Goal: Transaction & Acquisition: Purchase product/service

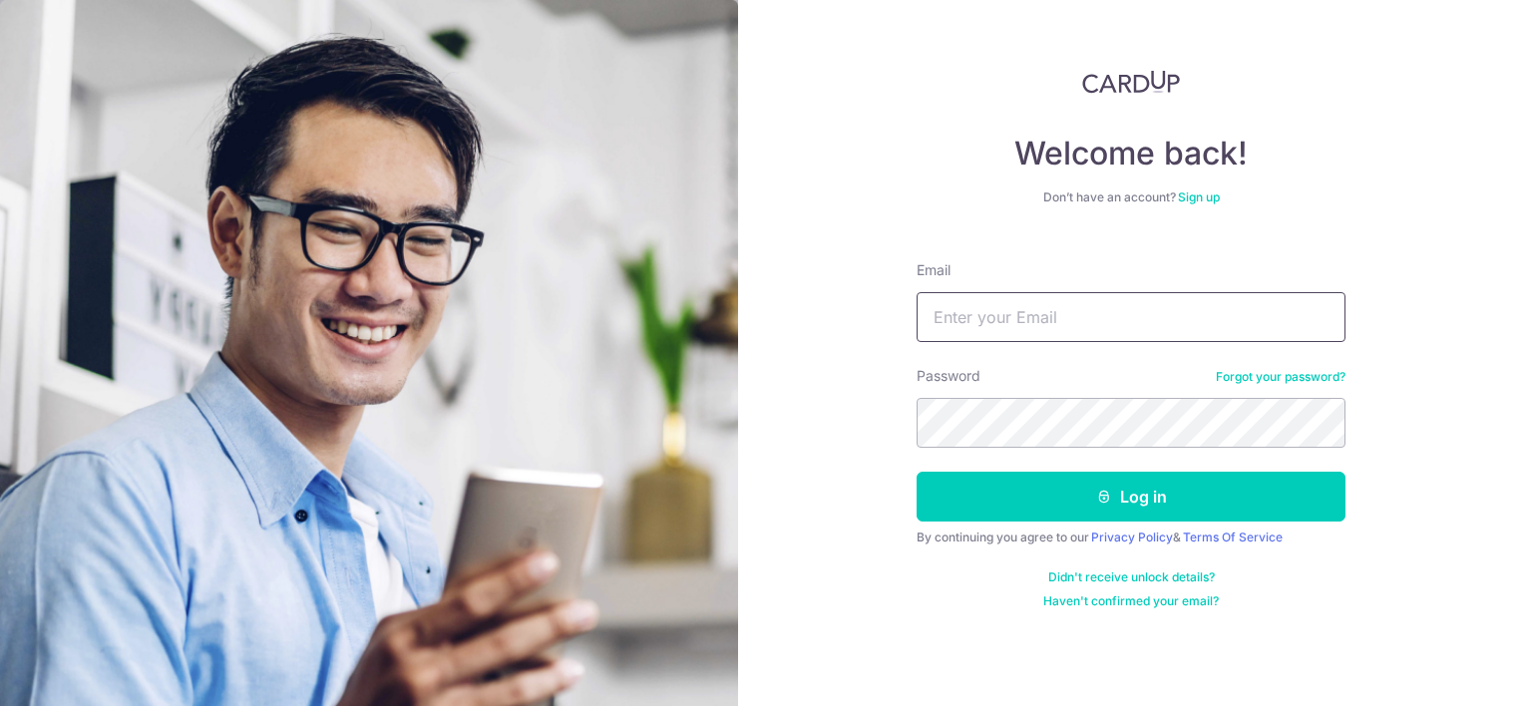
click at [990, 315] on input "Email" at bounding box center [1130, 317] width 429 height 50
type input "[EMAIL_ADDRESS][DOMAIN_NAME]"
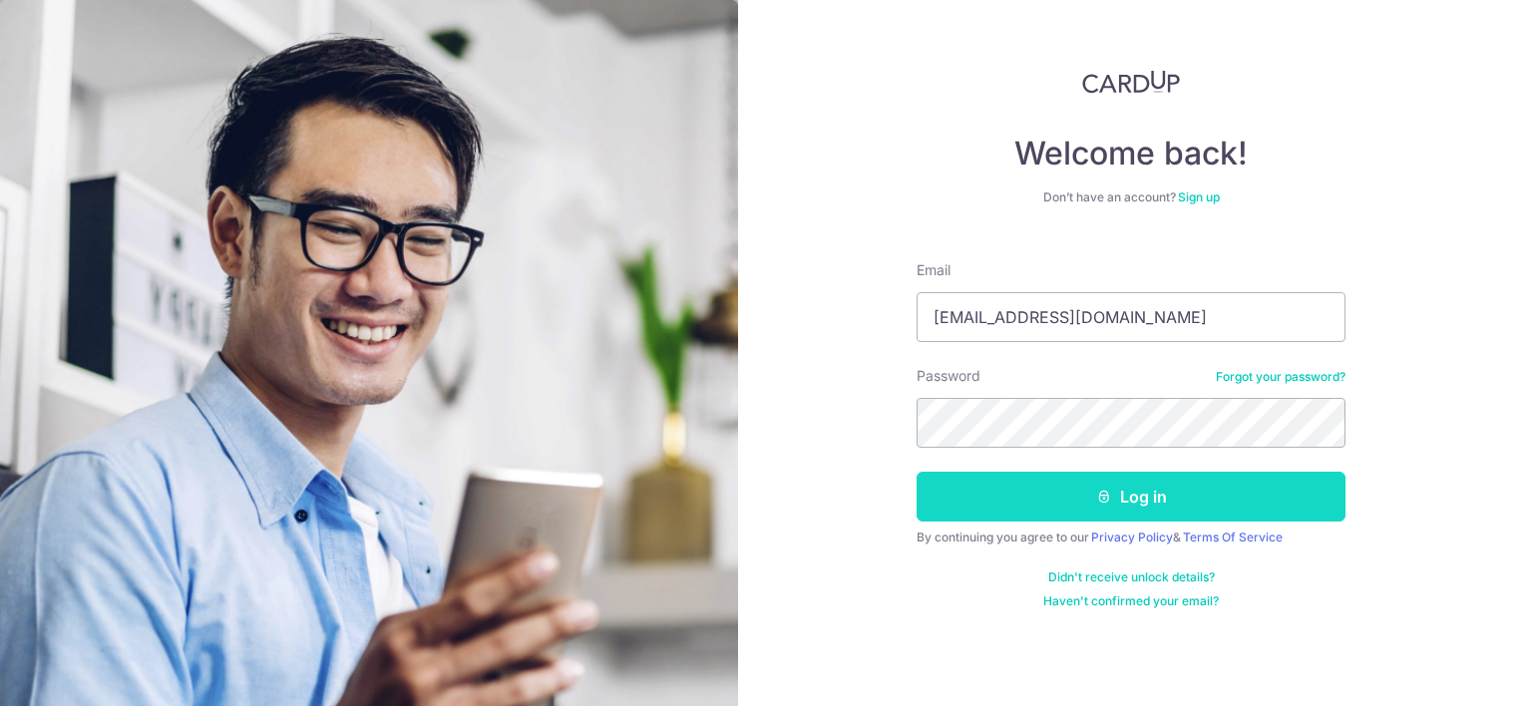
click at [1082, 499] on button "Log in" at bounding box center [1130, 497] width 429 height 50
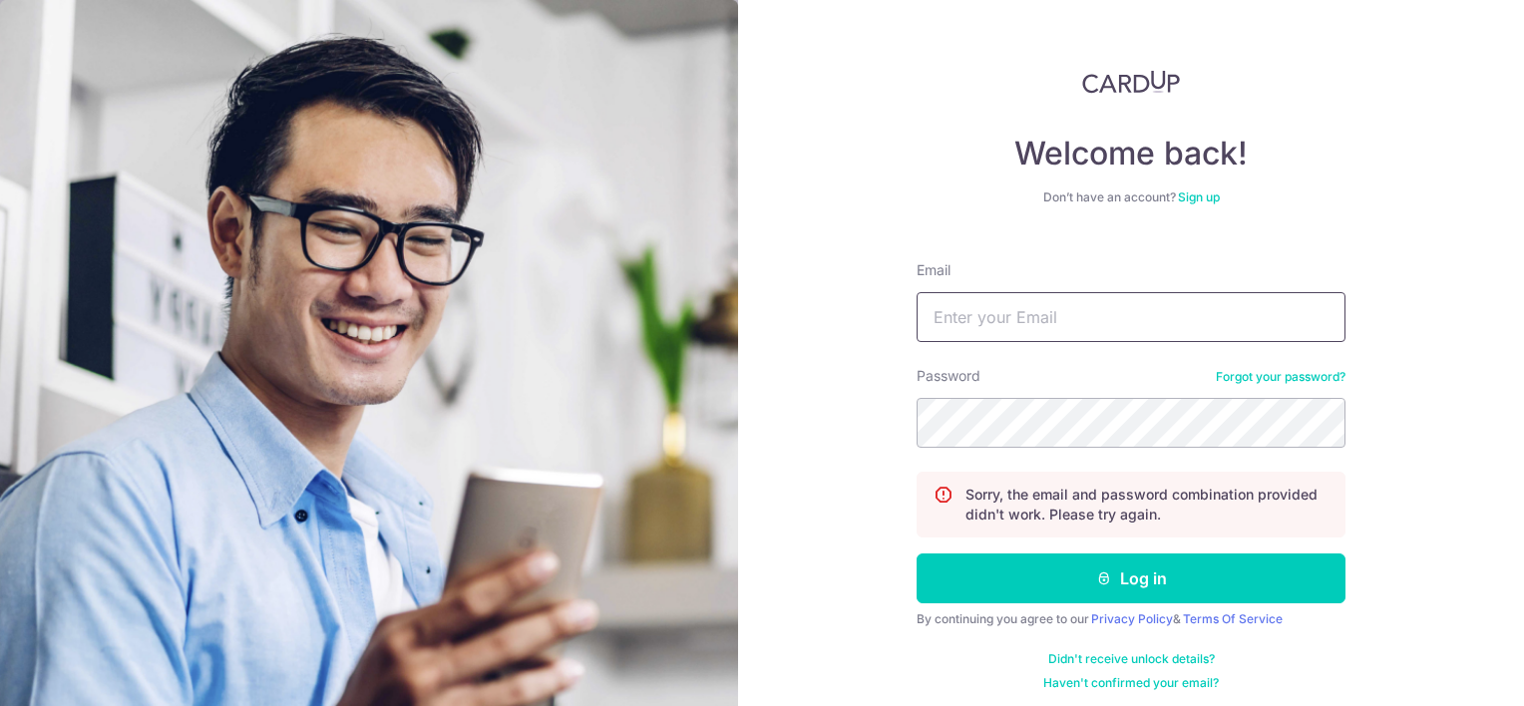
click at [1095, 314] on input "Email" at bounding box center [1130, 317] width 429 height 50
type input "noelle0308@gmail.com"
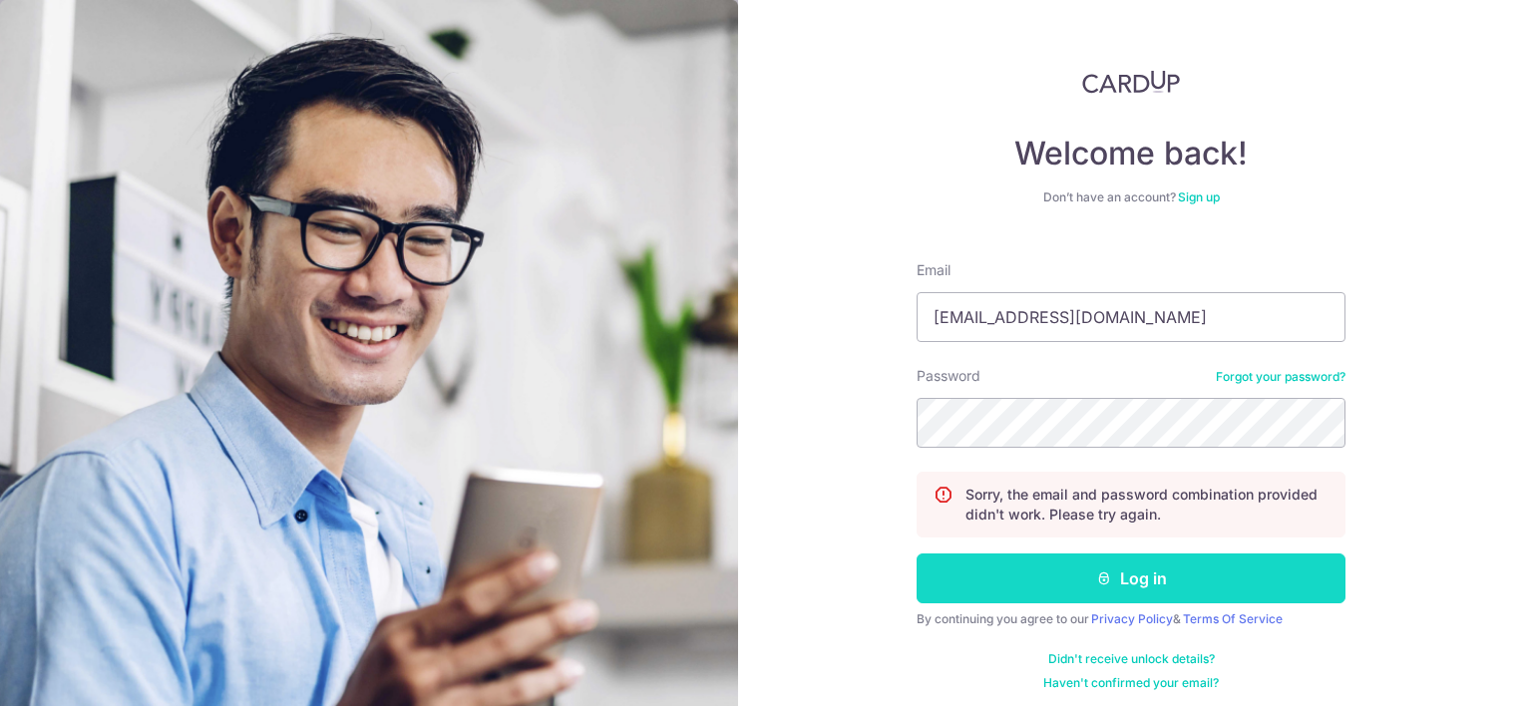
click at [1152, 582] on button "Log in" at bounding box center [1130, 578] width 429 height 50
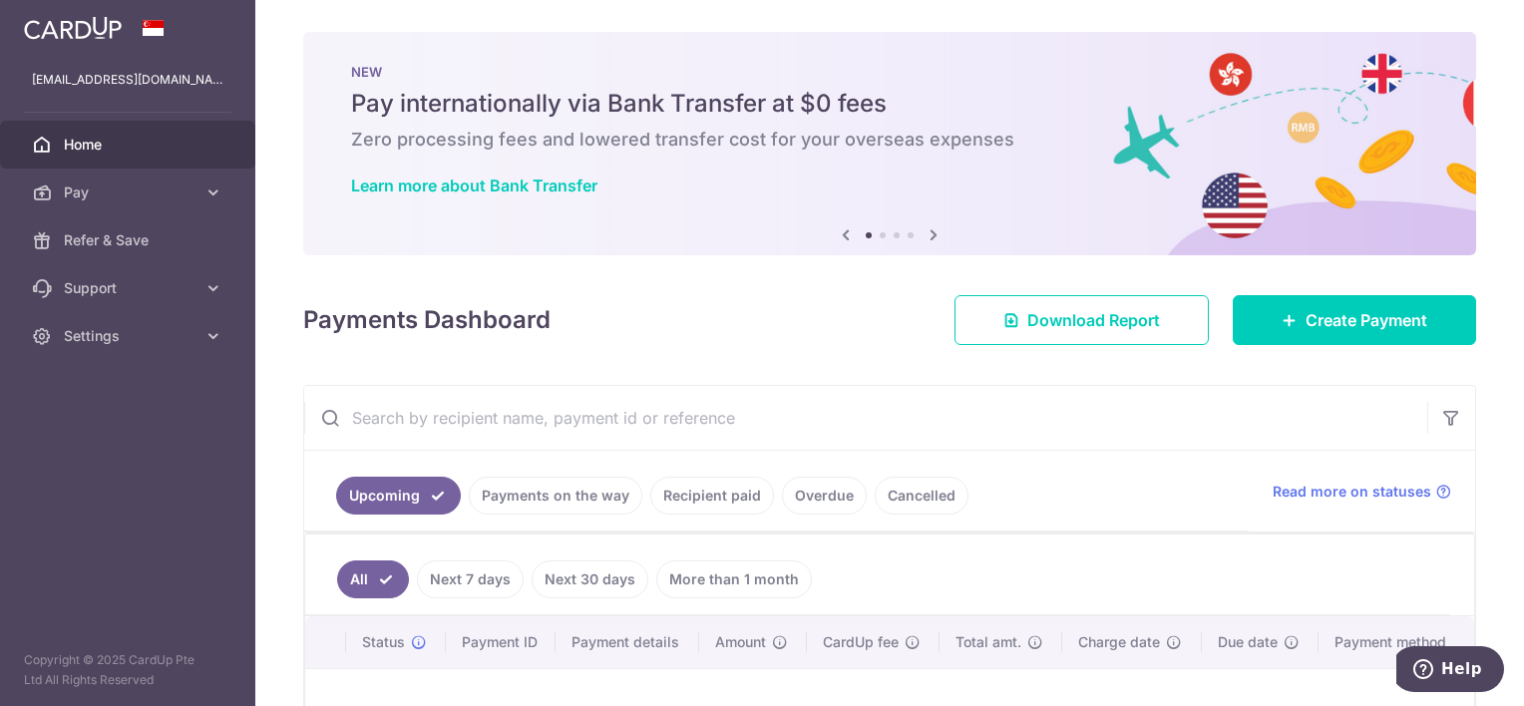
click at [927, 236] on icon at bounding box center [933, 234] width 24 height 25
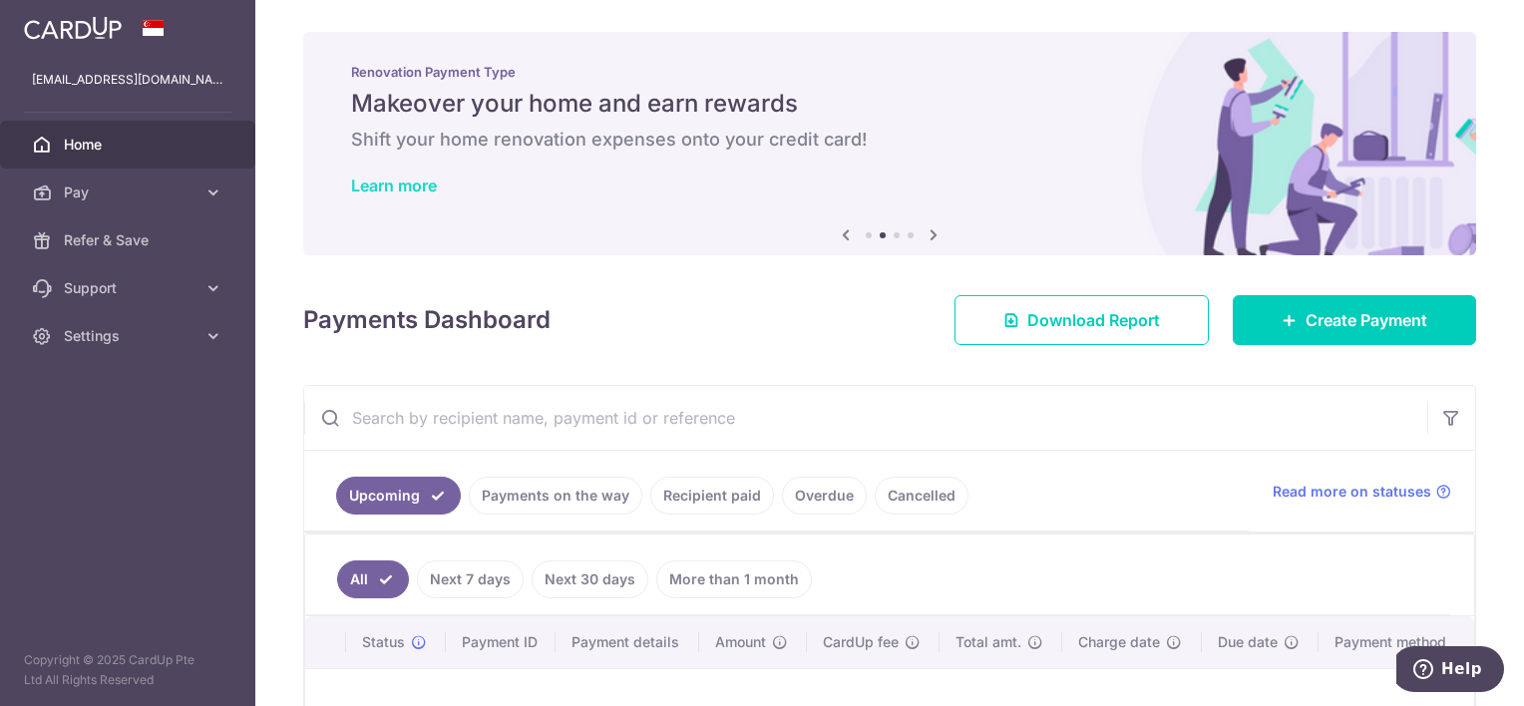
click at [379, 188] on link "Learn more" at bounding box center [394, 186] width 86 height 20
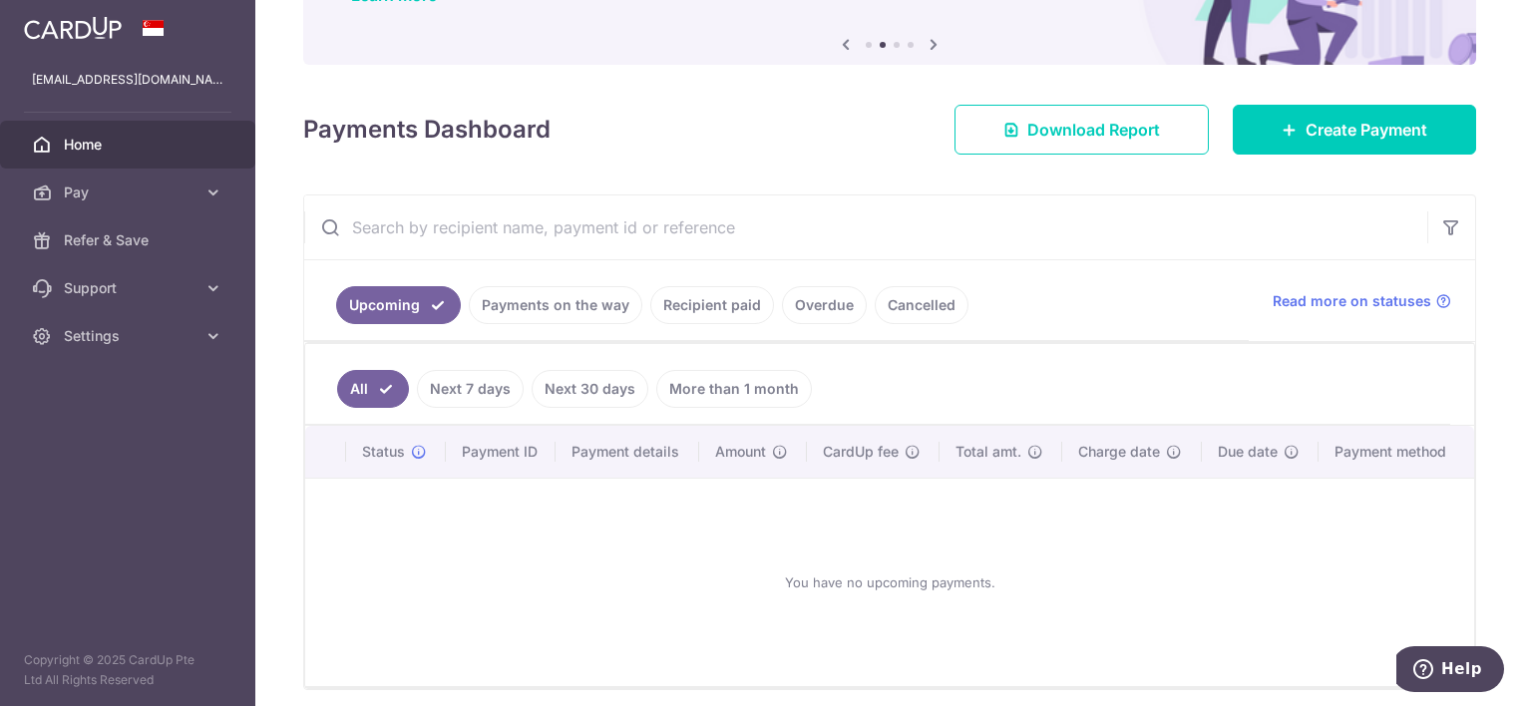
scroll to position [199, 0]
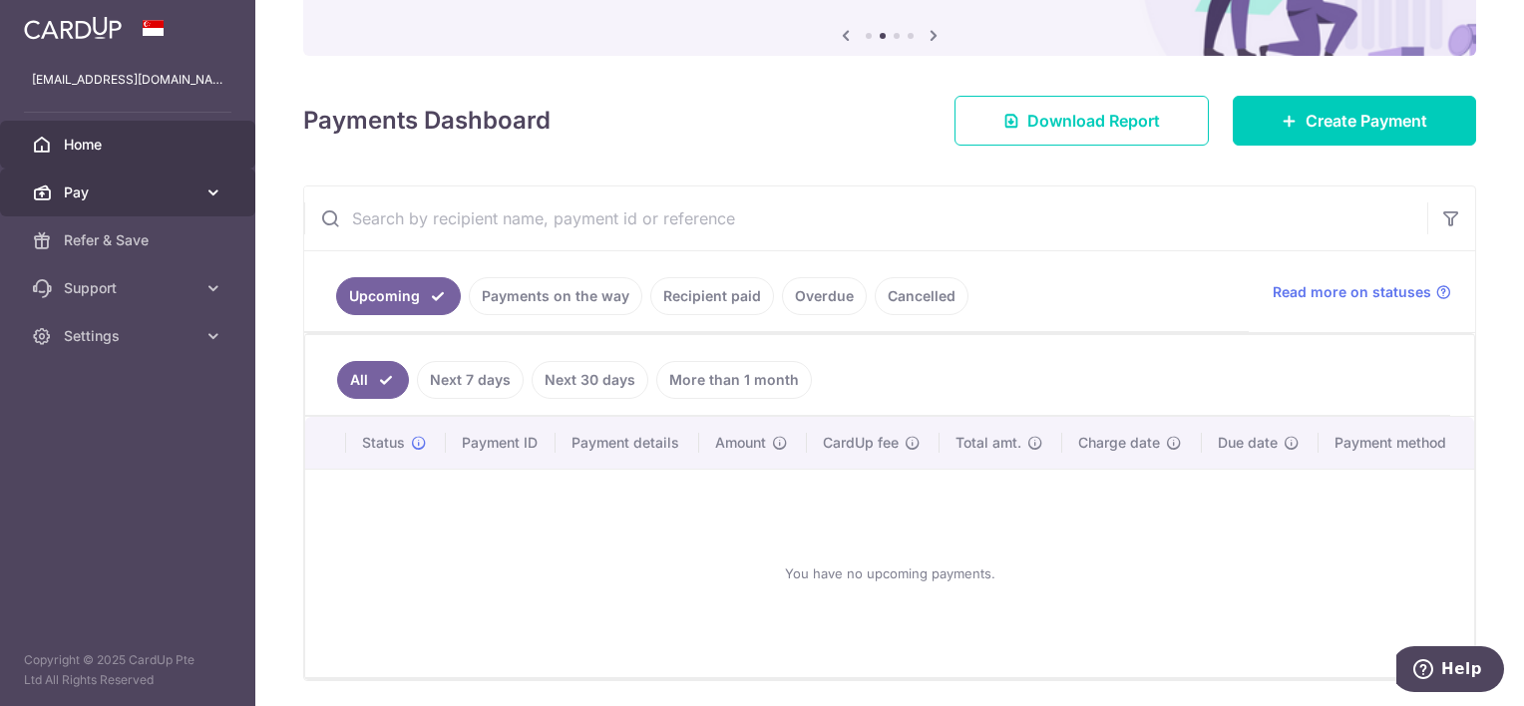
click at [213, 195] on icon at bounding box center [213, 192] width 20 height 20
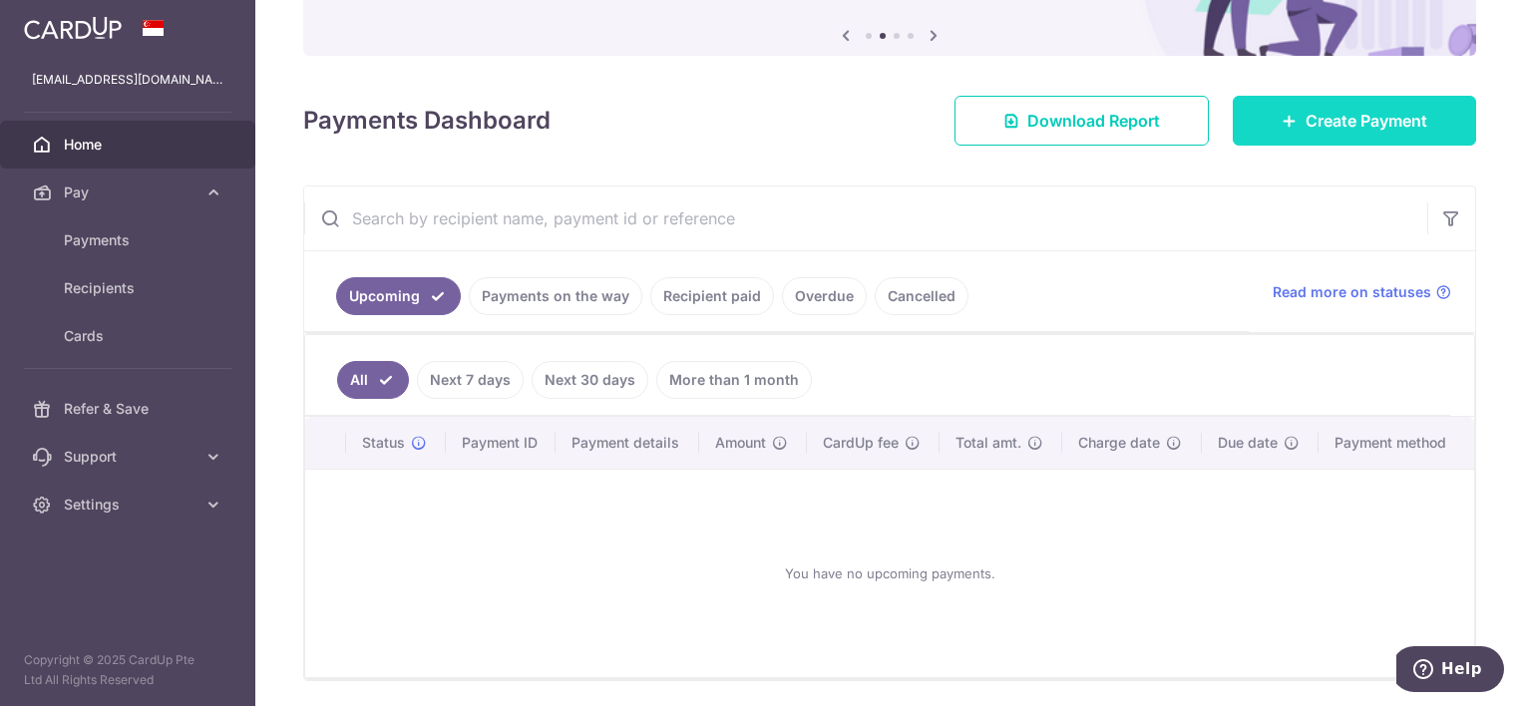
click at [1318, 112] on span "Create Payment" at bounding box center [1366, 121] width 122 height 24
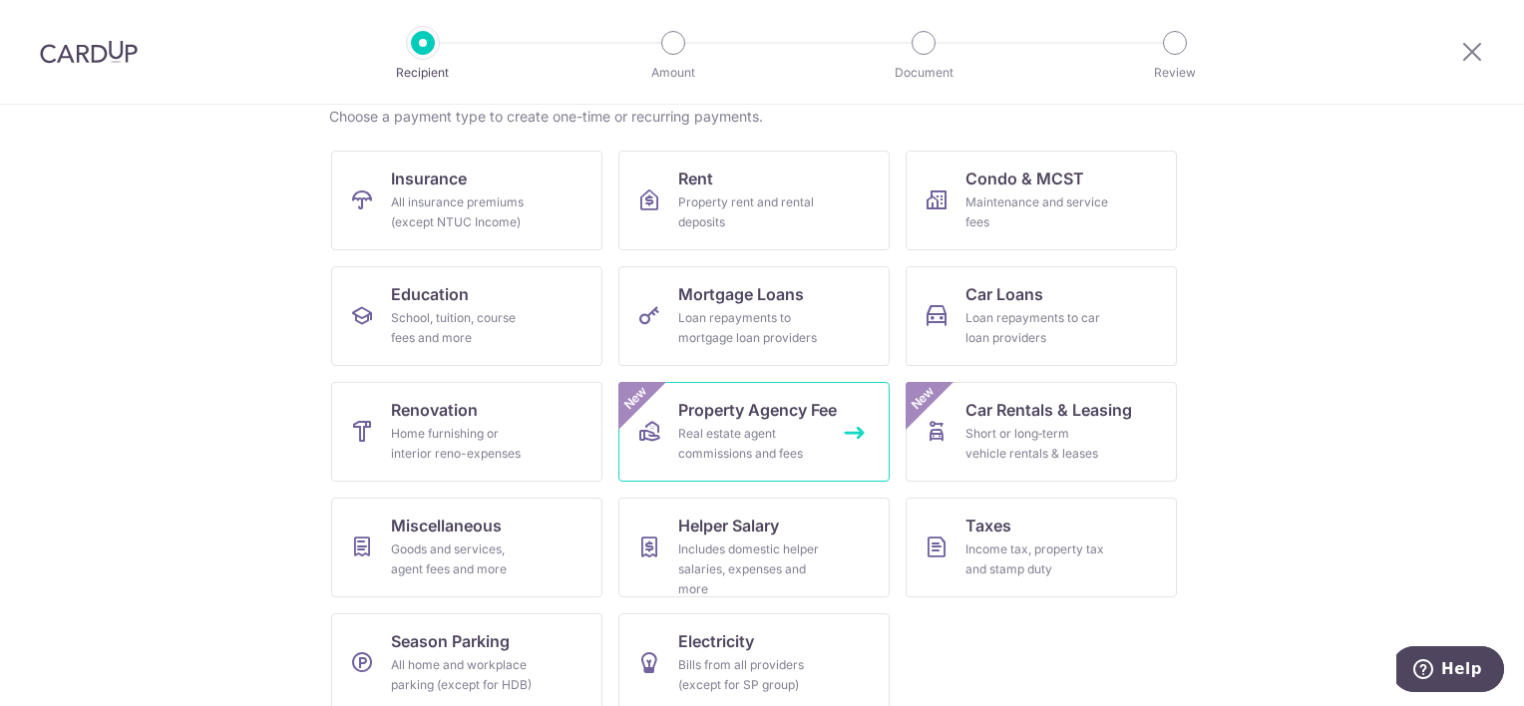
scroll to position [185, 0]
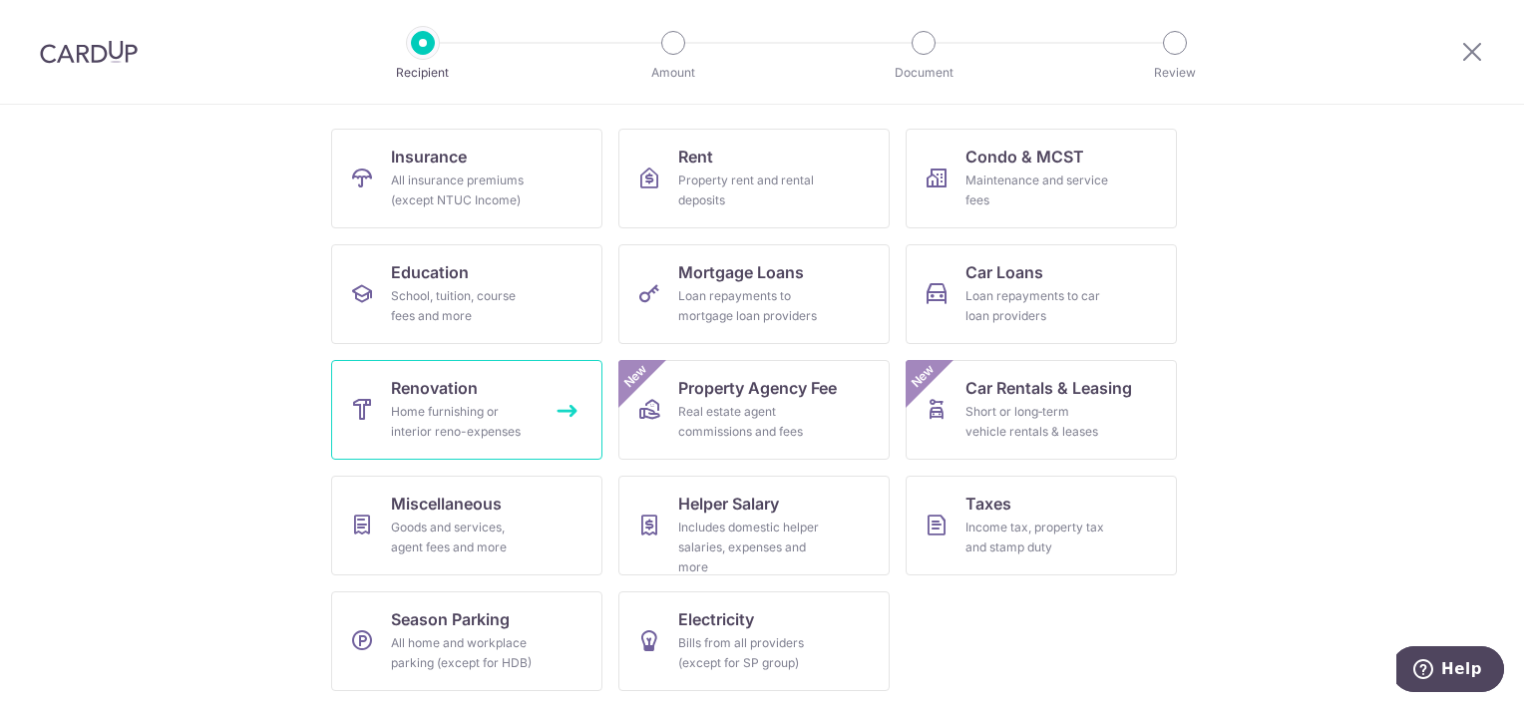
click at [475, 399] on link "Renovation Home furnishing or interior reno-expenses" at bounding box center [466, 410] width 271 height 100
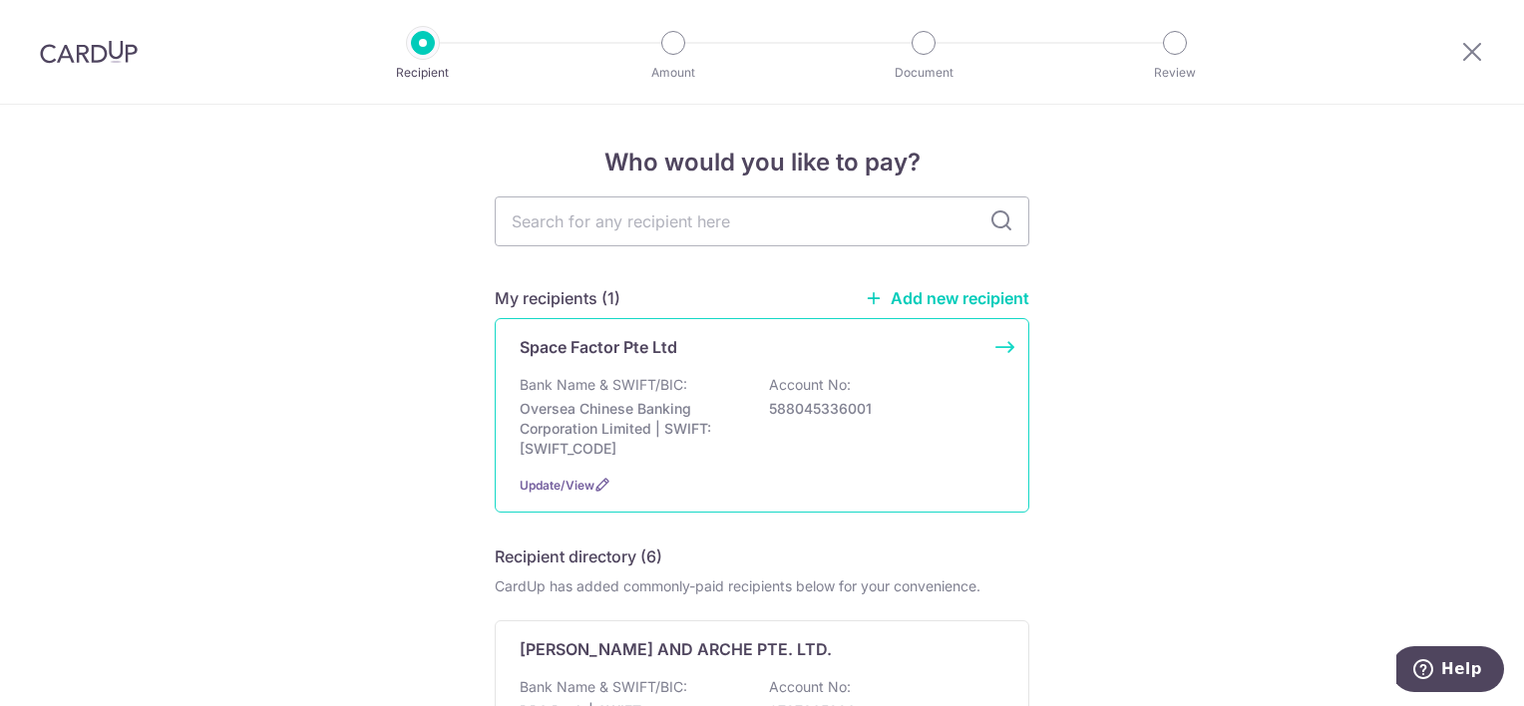
click at [598, 392] on p "Bank Name & SWIFT/BIC:" at bounding box center [604, 385] width 168 height 20
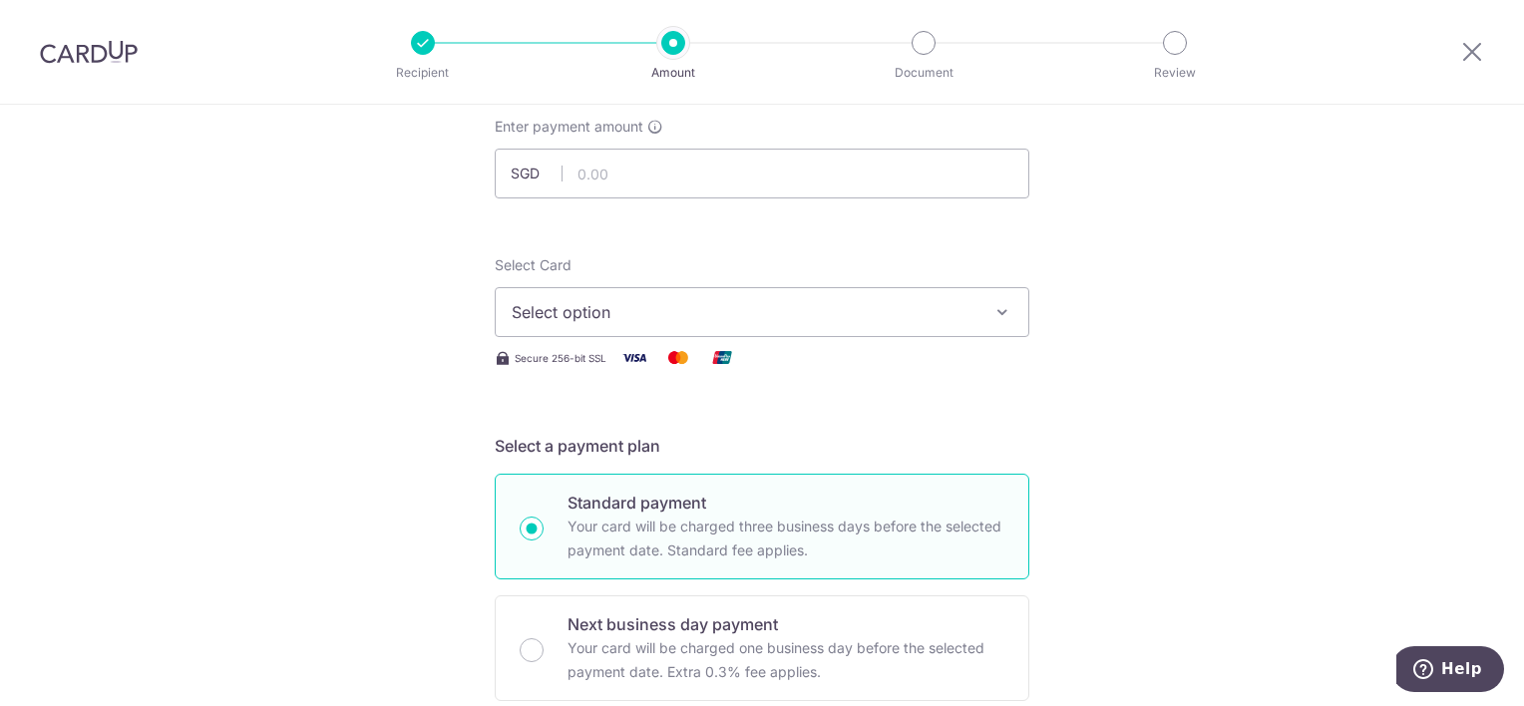
scroll to position [100, 0]
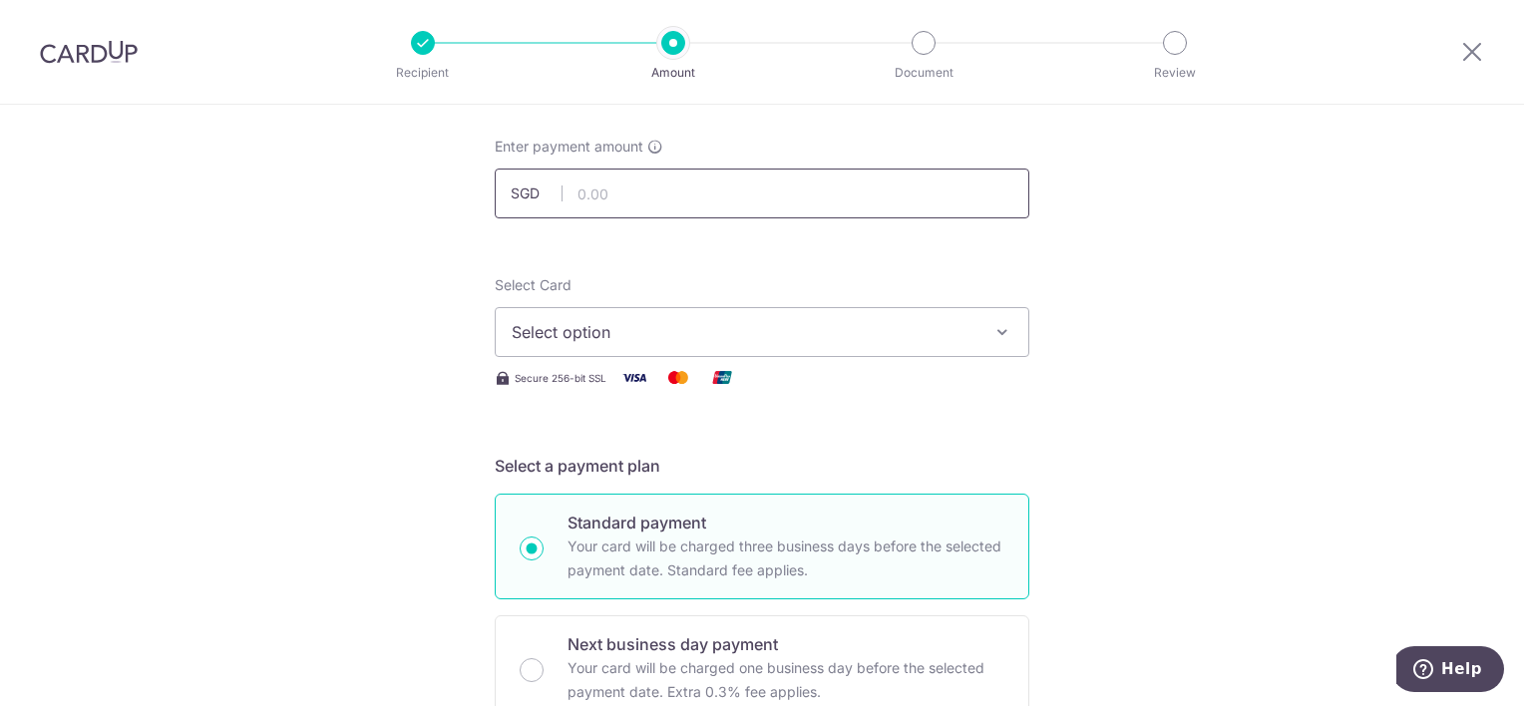
click at [670, 202] on input "text" at bounding box center [762, 194] width 535 height 50
type input "28,273.60"
click at [917, 330] on span "Select option" at bounding box center [744, 332] width 465 height 24
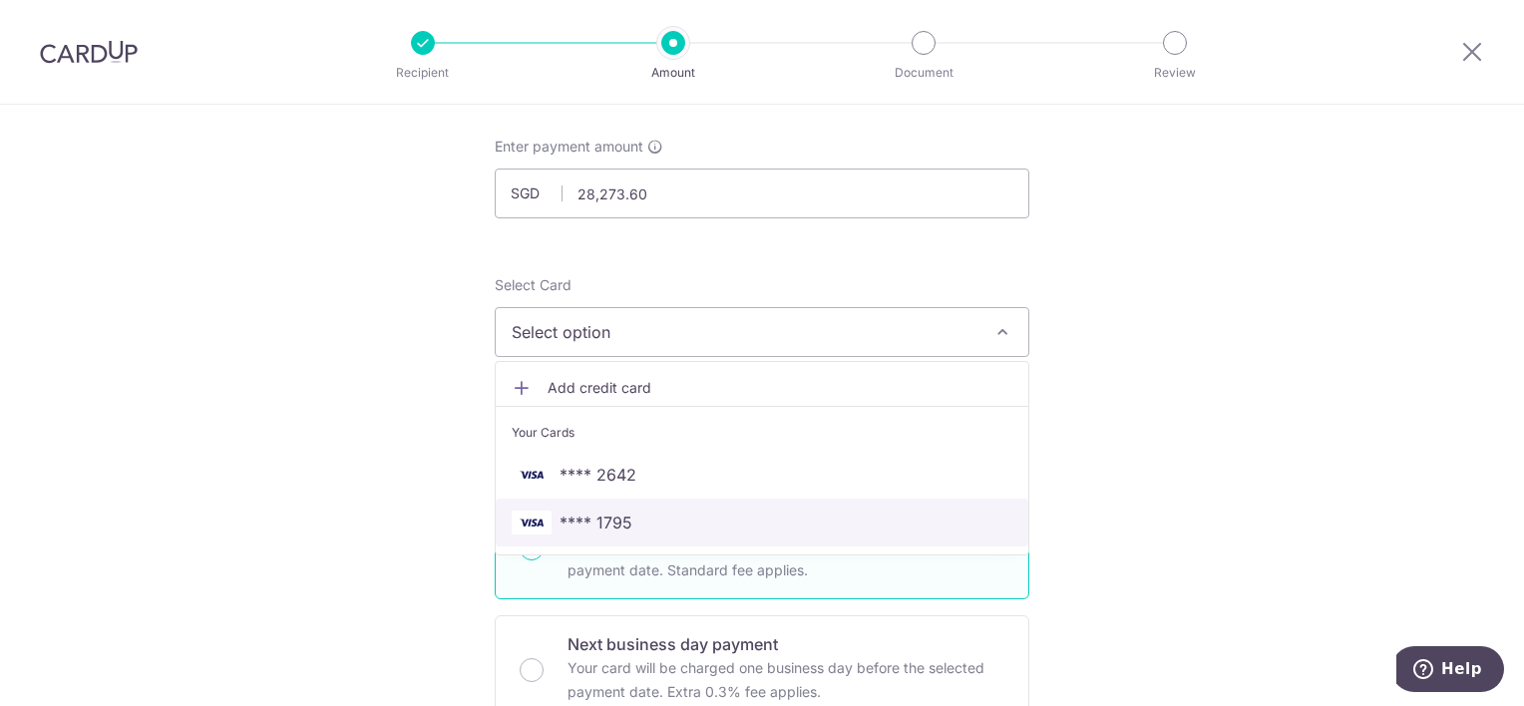
click at [625, 523] on span "**** 1795" at bounding box center [762, 523] width 501 height 24
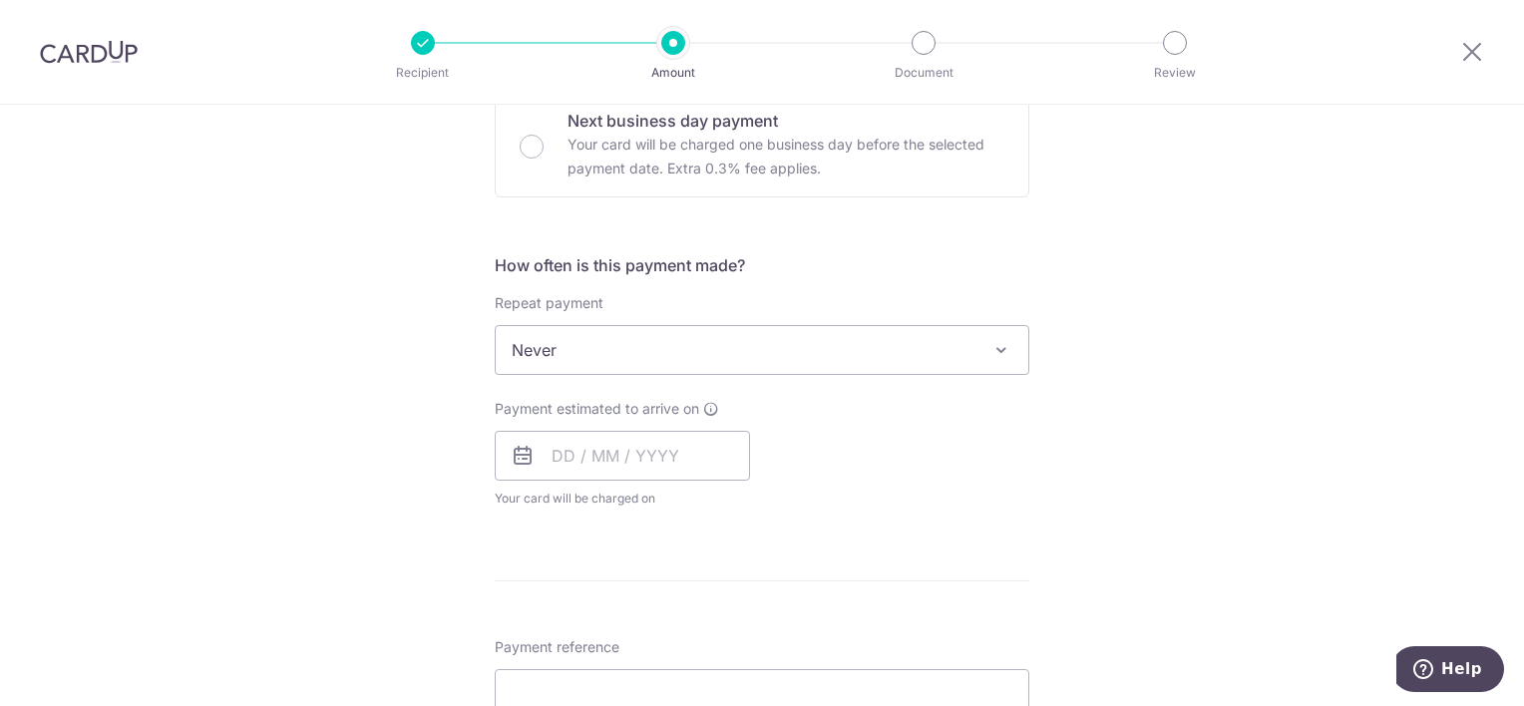
scroll to position [698, 0]
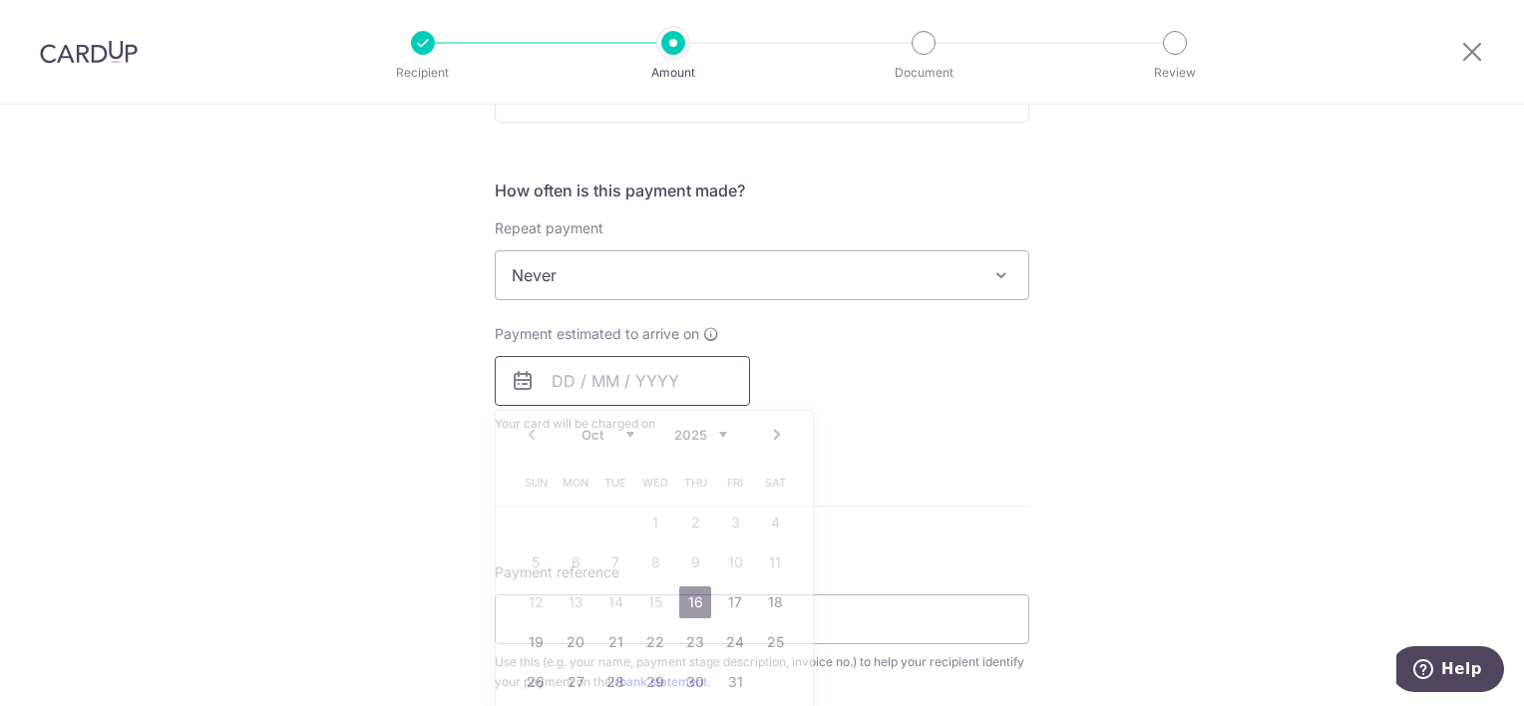
click at [594, 385] on input "text" at bounding box center [622, 381] width 255 height 50
click at [694, 602] on link "16" at bounding box center [695, 602] width 32 height 32
type input "16/10/2025"
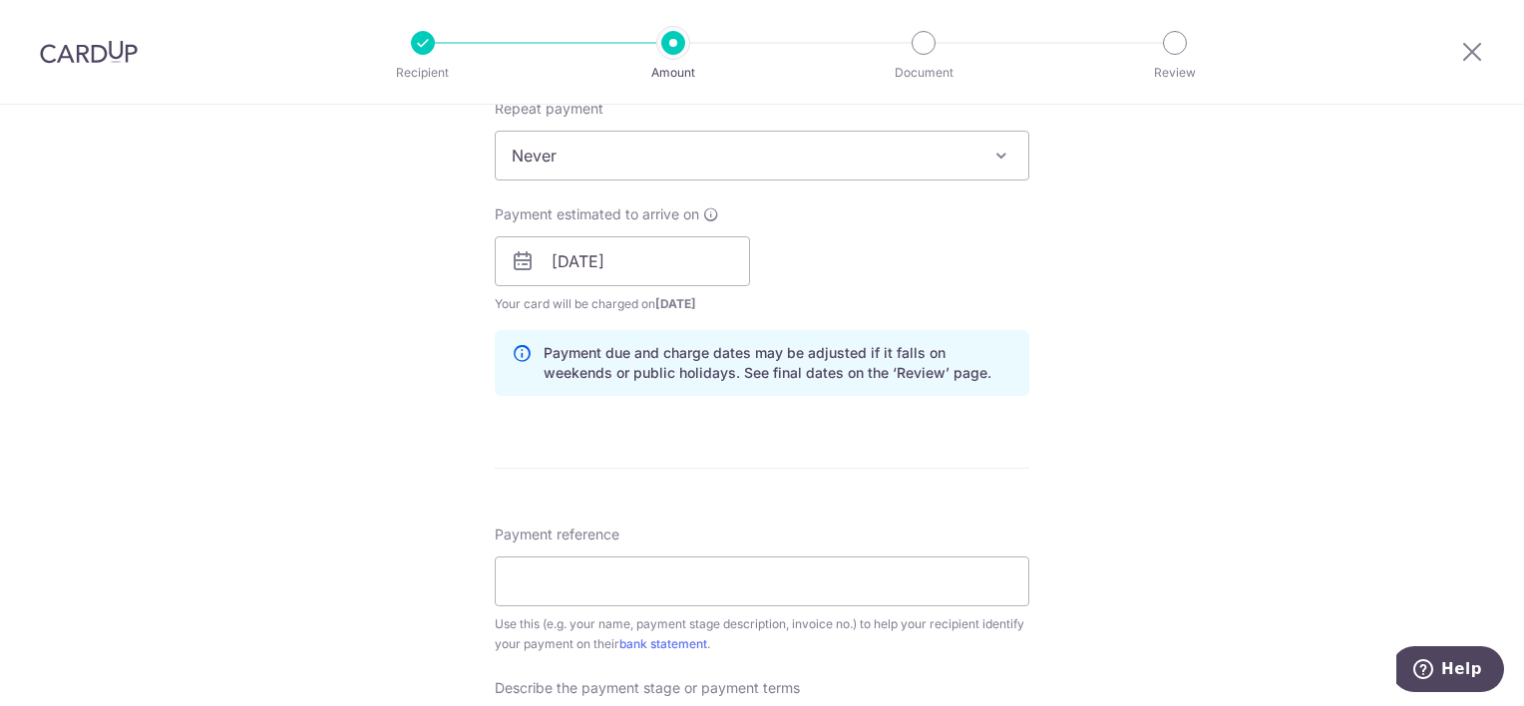
scroll to position [898, 0]
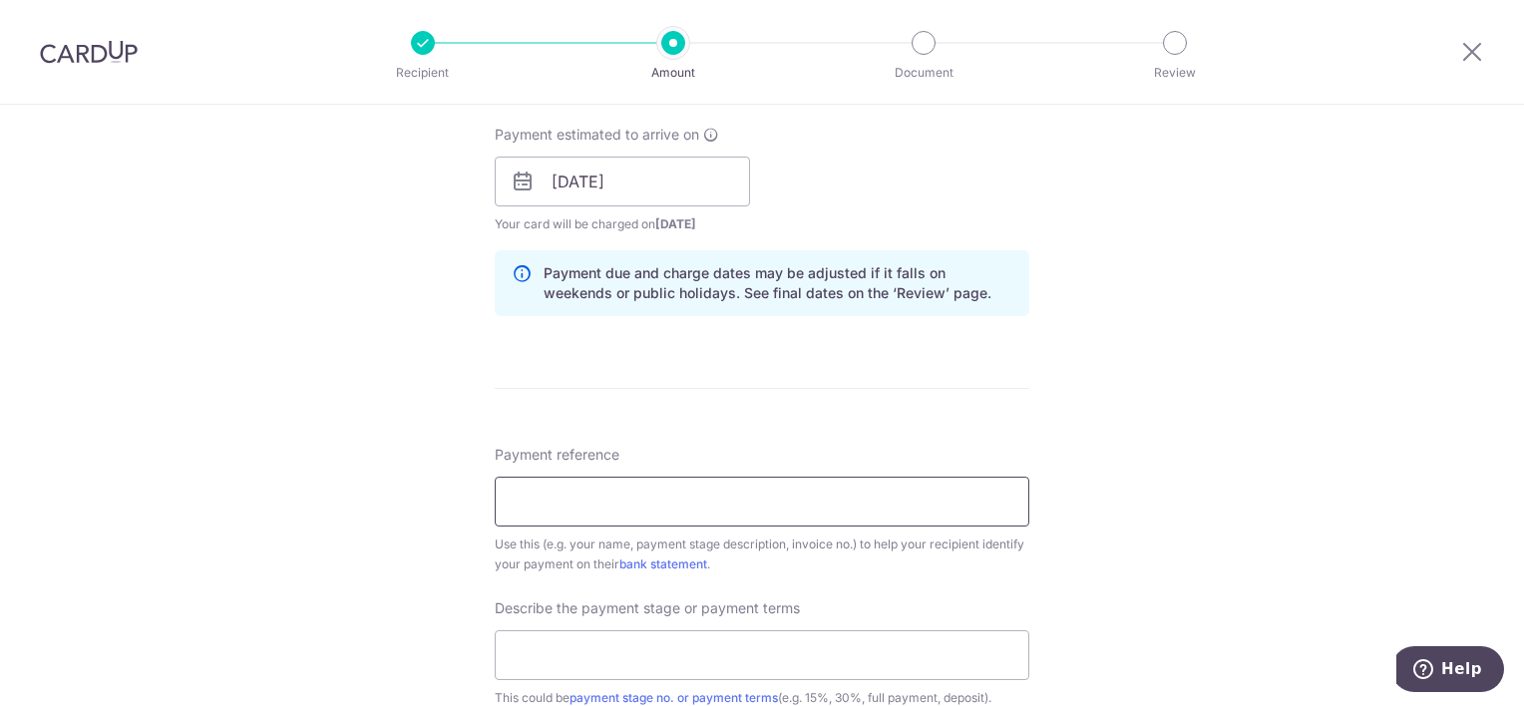
click at [647, 511] on input "Payment reference" at bounding box center [762, 502] width 535 height 50
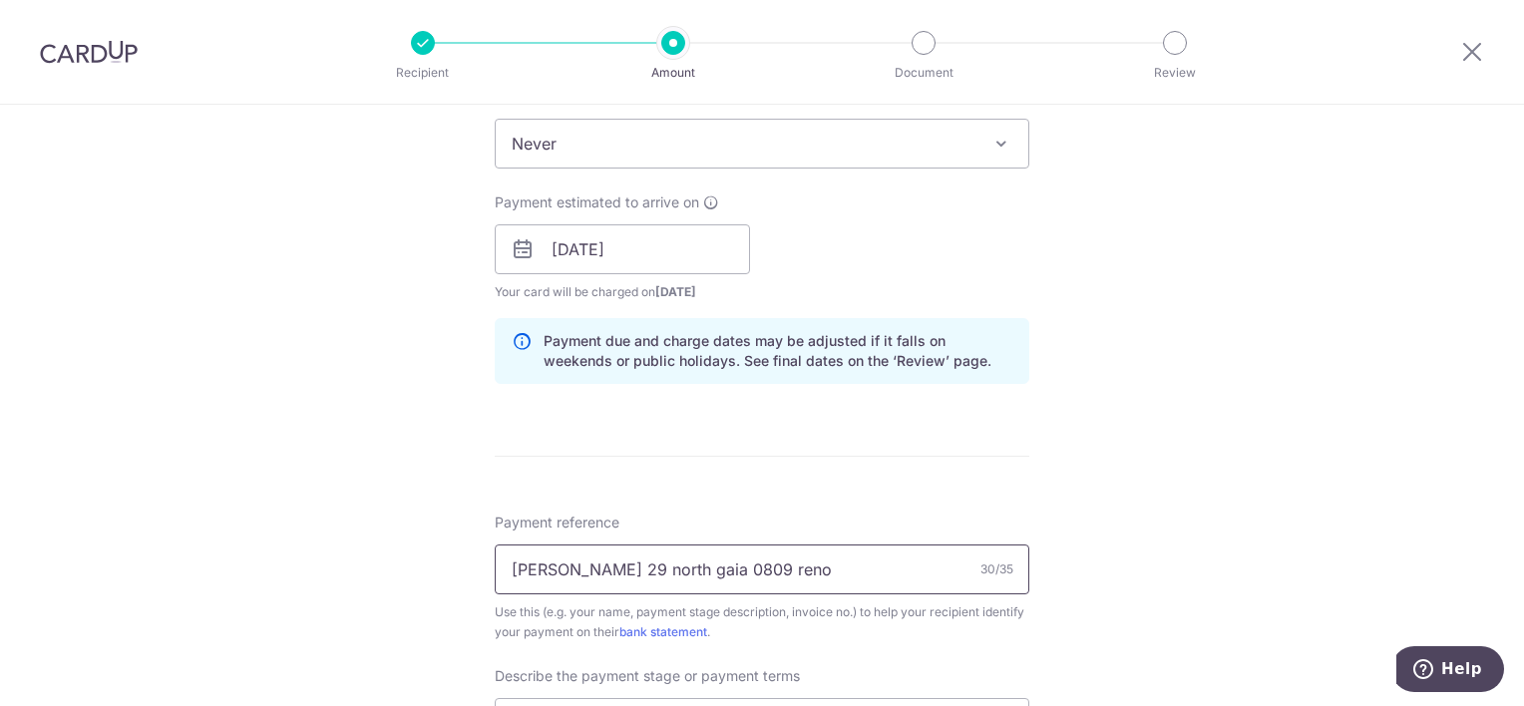
scroll to position [866, 0]
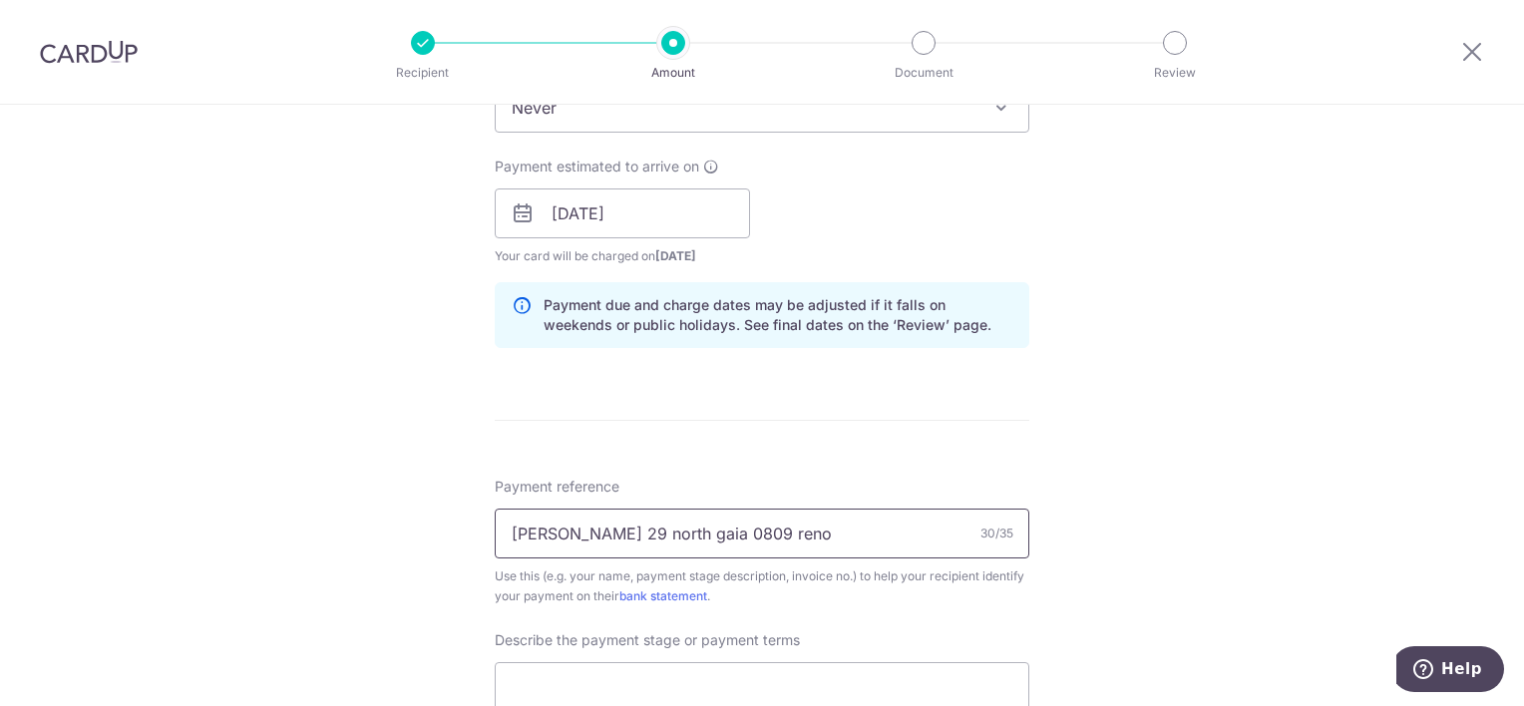
click at [762, 525] on input "Noelle 29 north gaia 0809 reno" at bounding box center [762, 534] width 535 height 50
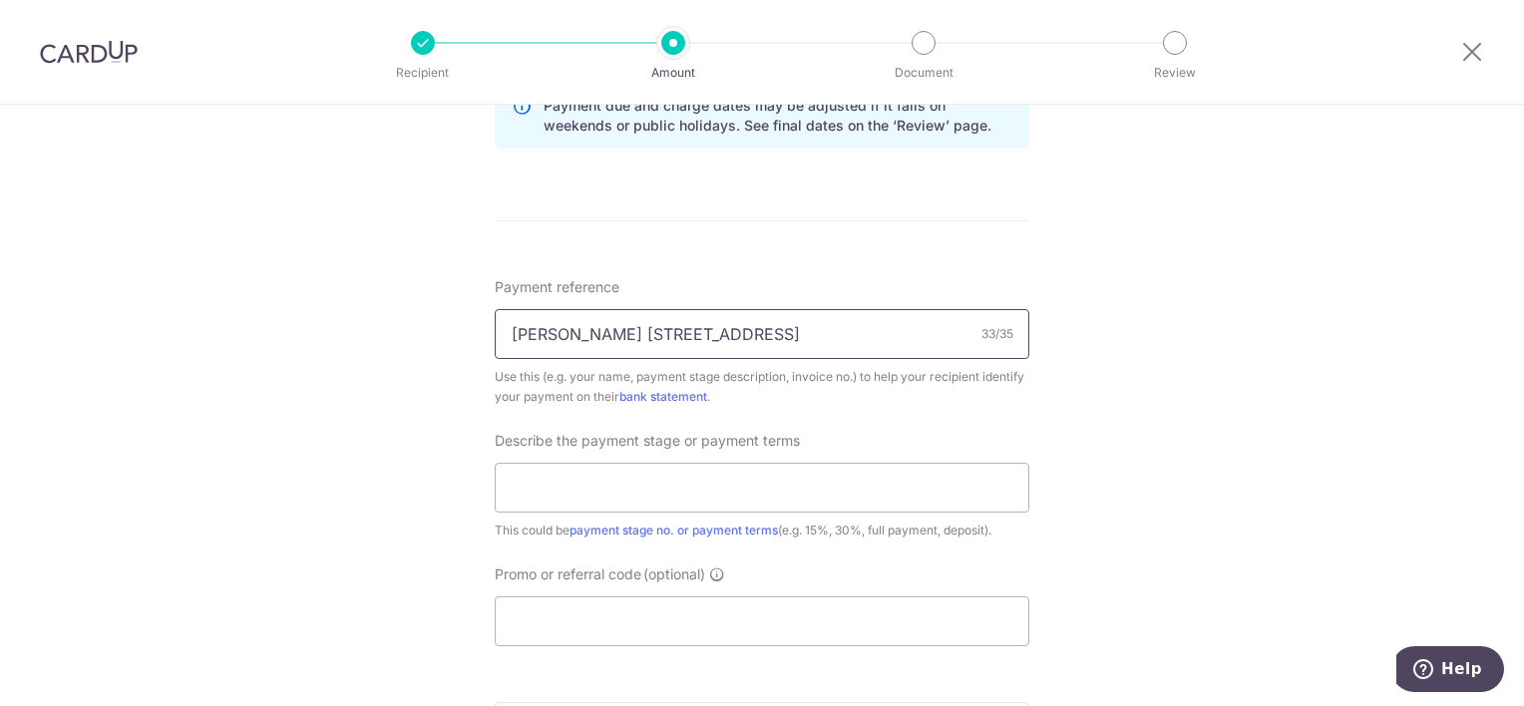
scroll to position [1165, 0]
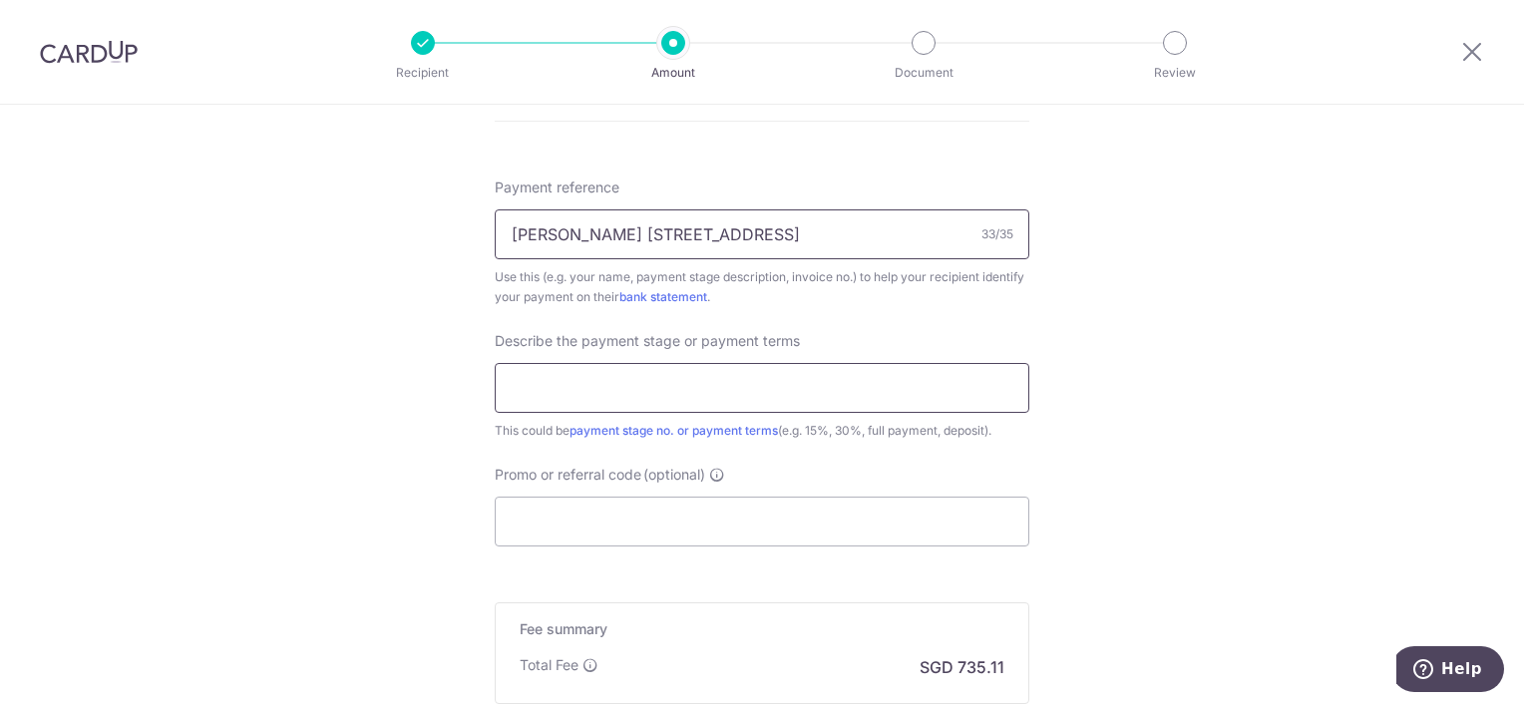
type input "Noelle 29 north gaia 0809 reno #2"
click at [649, 402] on input "text" at bounding box center [762, 388] width 535 height 50
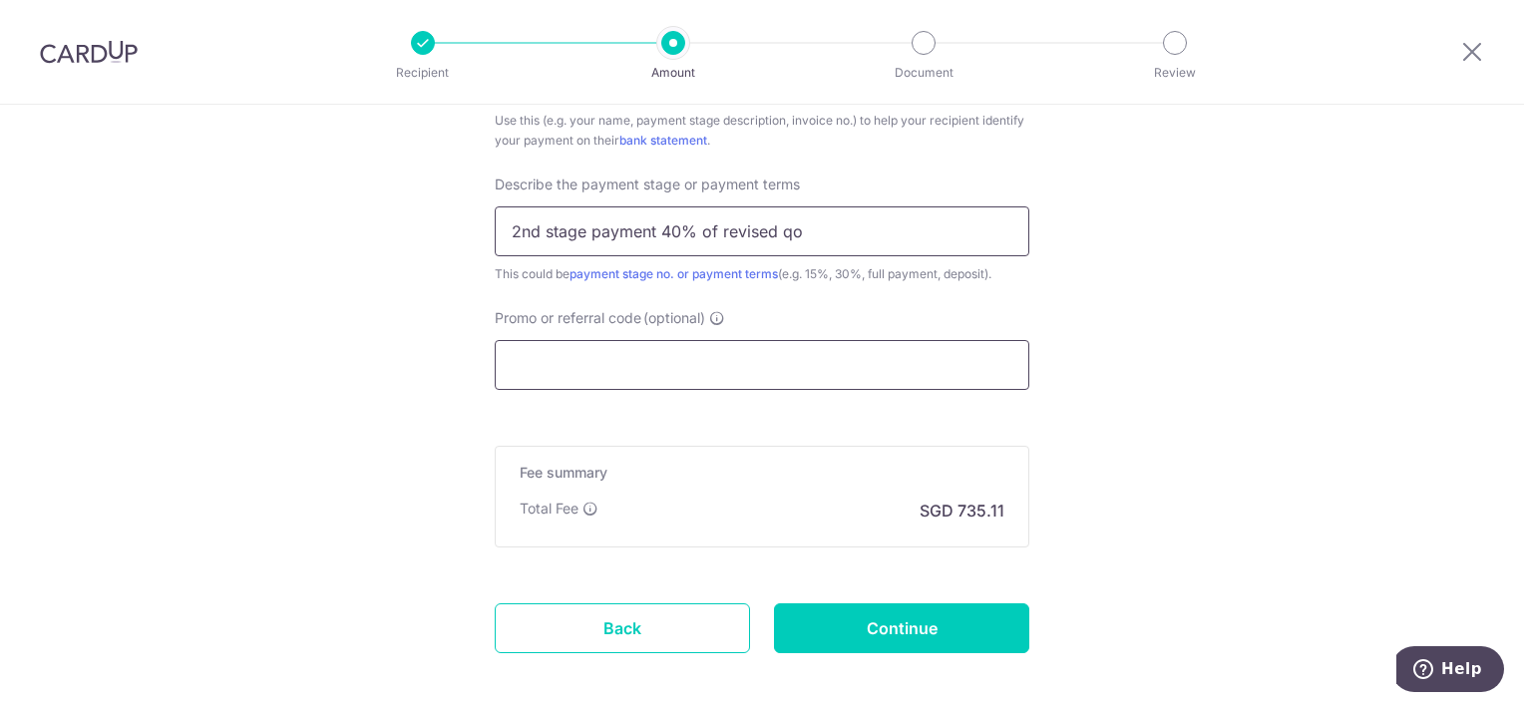
scroll to position [1415, 0]
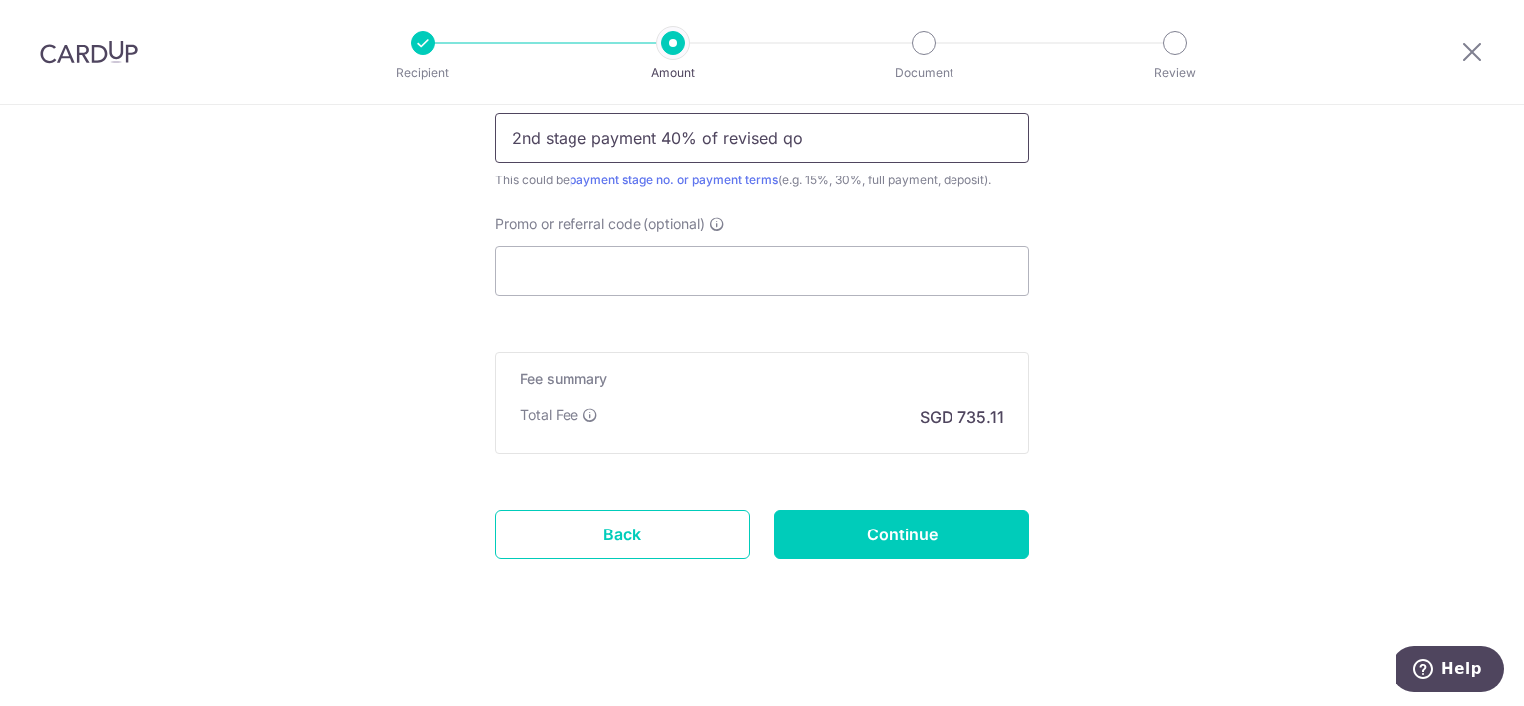
type input "2nd stage payment 40% of revised qo"
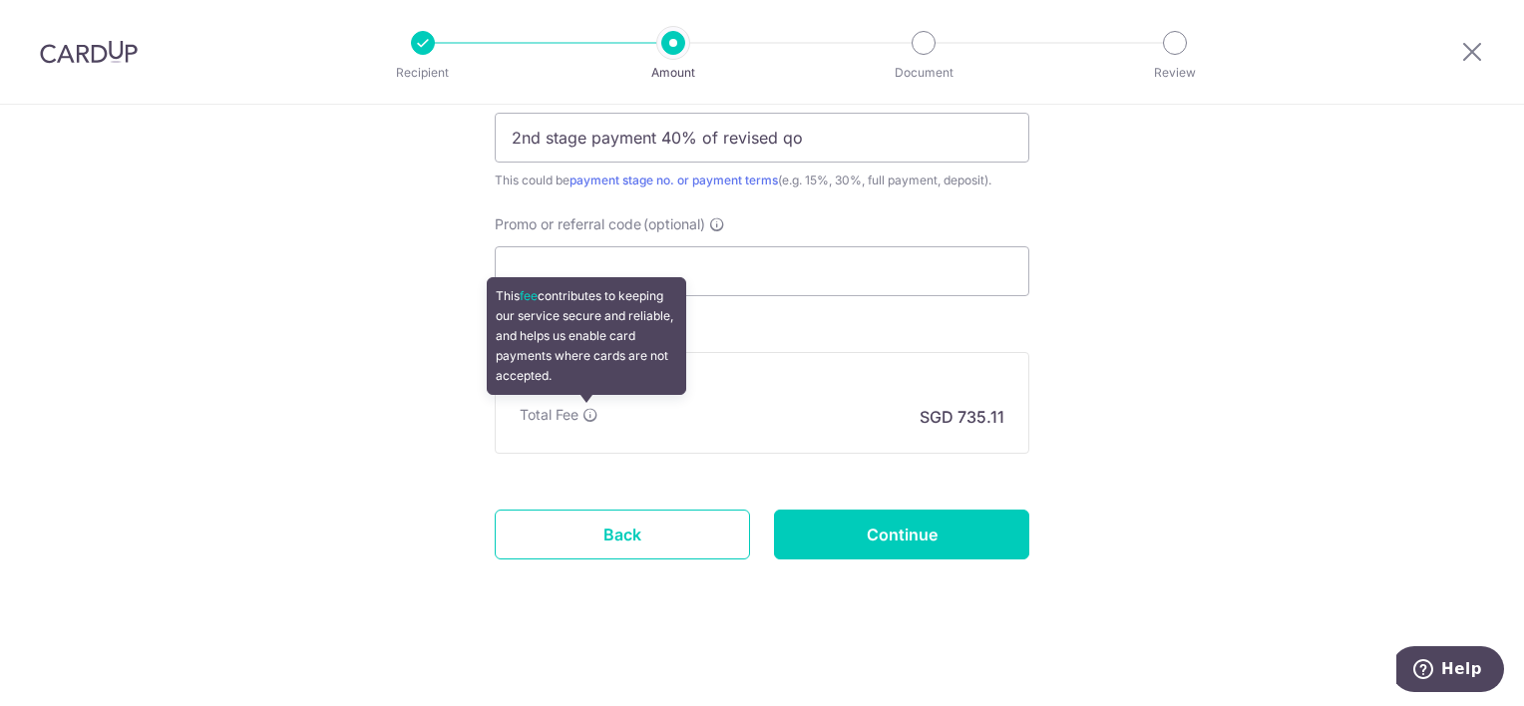
click at [586, 407] on icon at bounding box center [590, 415] width 16 height 16
click at [586, 414] on icon at bounding box center [590, 415] width 16 height 16
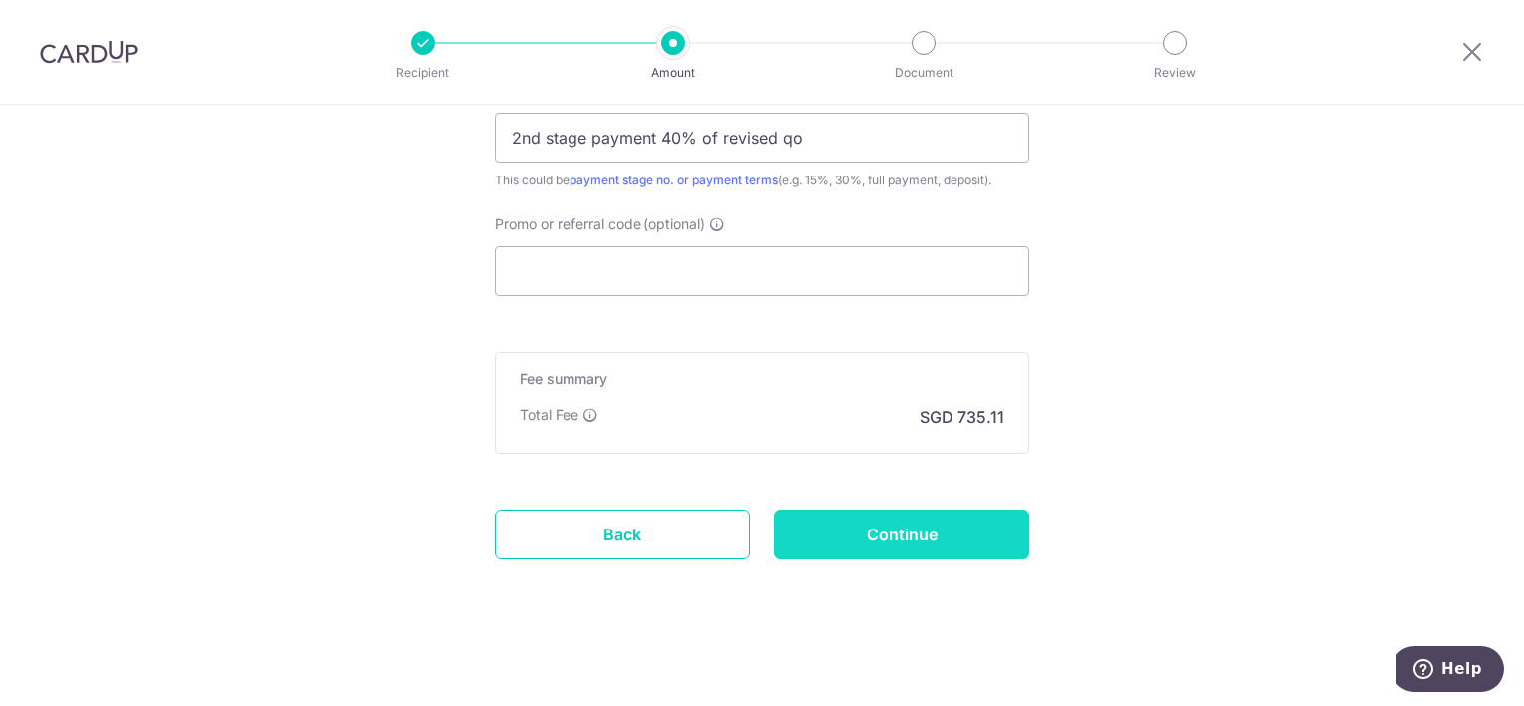
click at [857, 533] on input "Continue" at bounding box center [901, 535] width 255 height 50
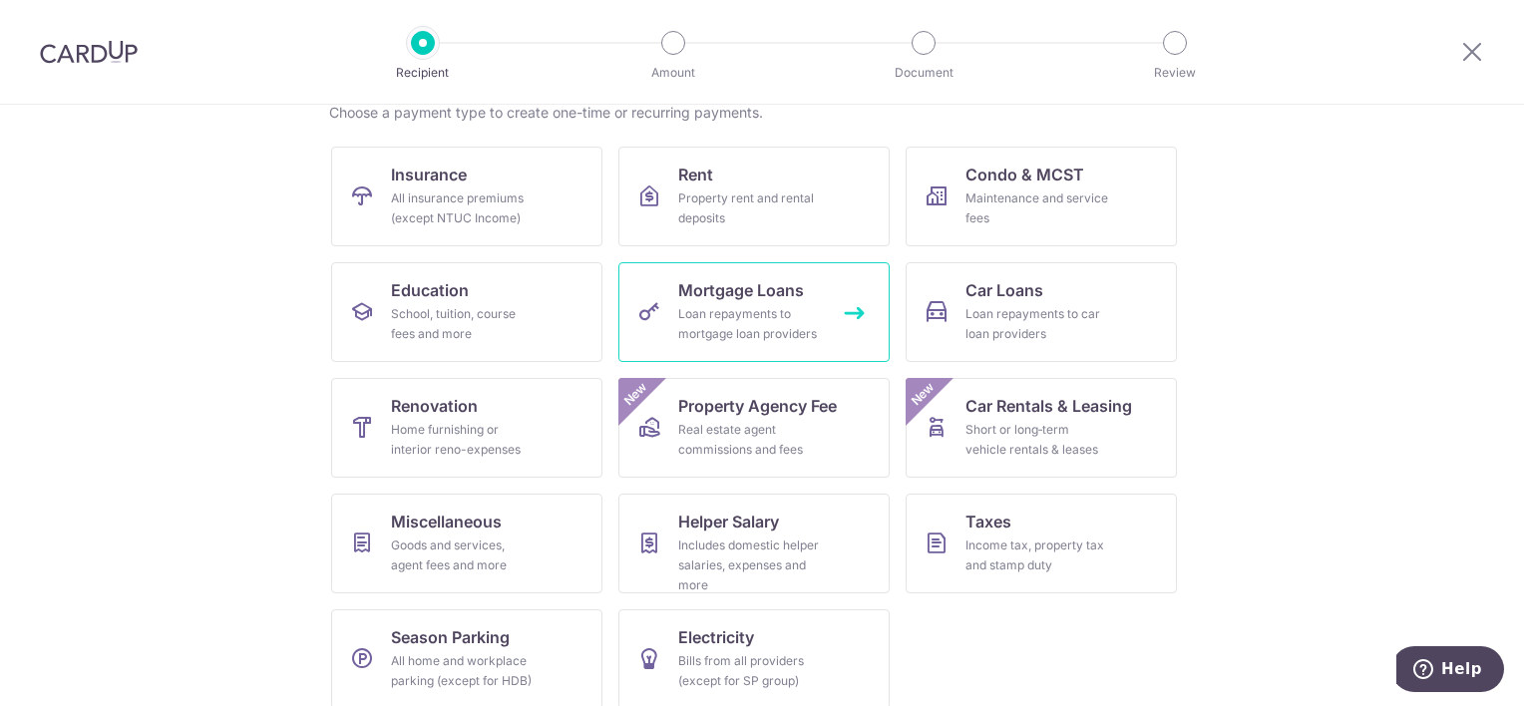
scroll to position [247, 0]
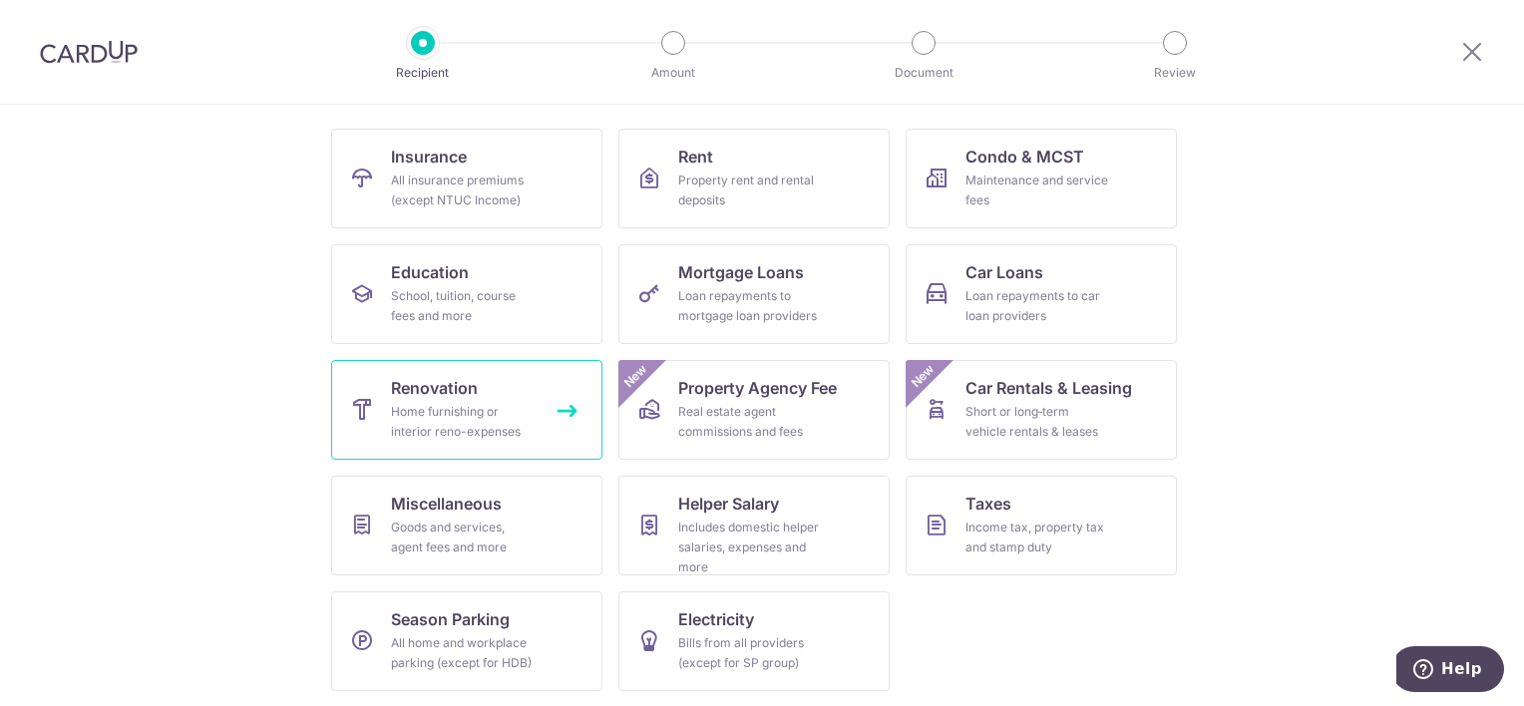
click at [453, 411] on div "Home furnishing or interior reno-expenses" at bounding box center [463, 422] width 144 height 40
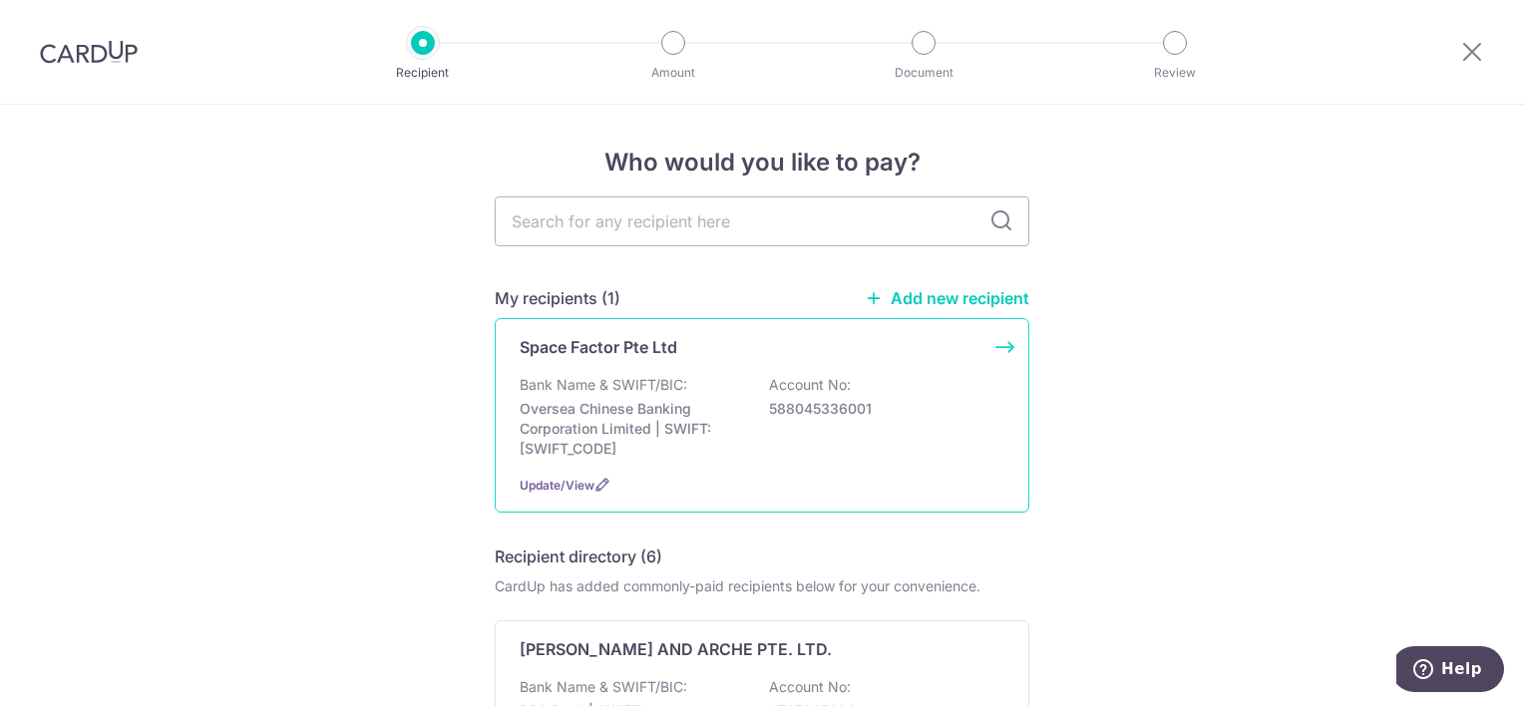
click at [698, 377] on div "Bank Name & SWIFT/BIC: Oversea Chinese Banking Corporation Limited | SWIFT: [SW…" at bounding box center [762, 417] width 485 height 84
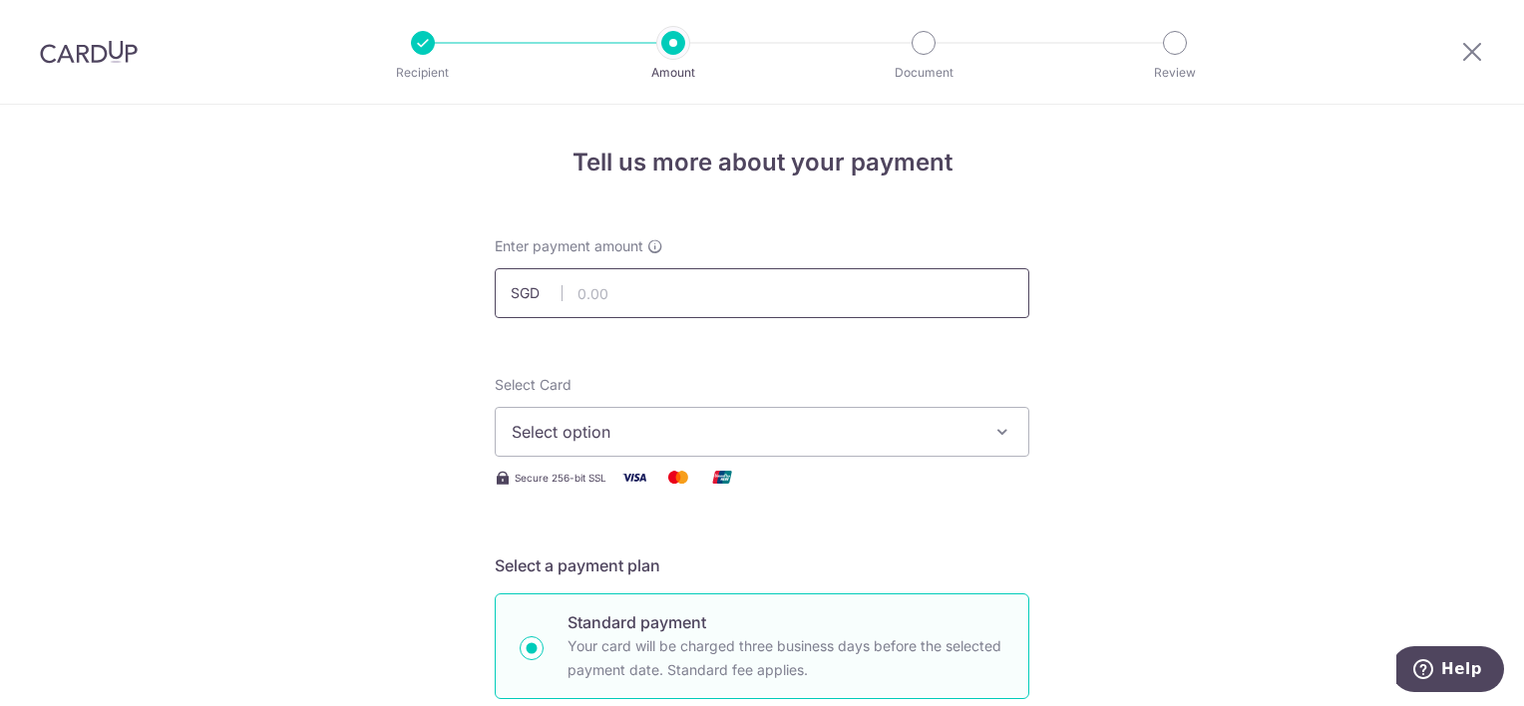
click at [720, 288] on input "text" at bounding box center [762, 293] width 535 height 50
type input "28,273.60"
type input "Noelle 29 north gaia 0809 reno #2"
type input "2nd stage payment 40% of revised qo"
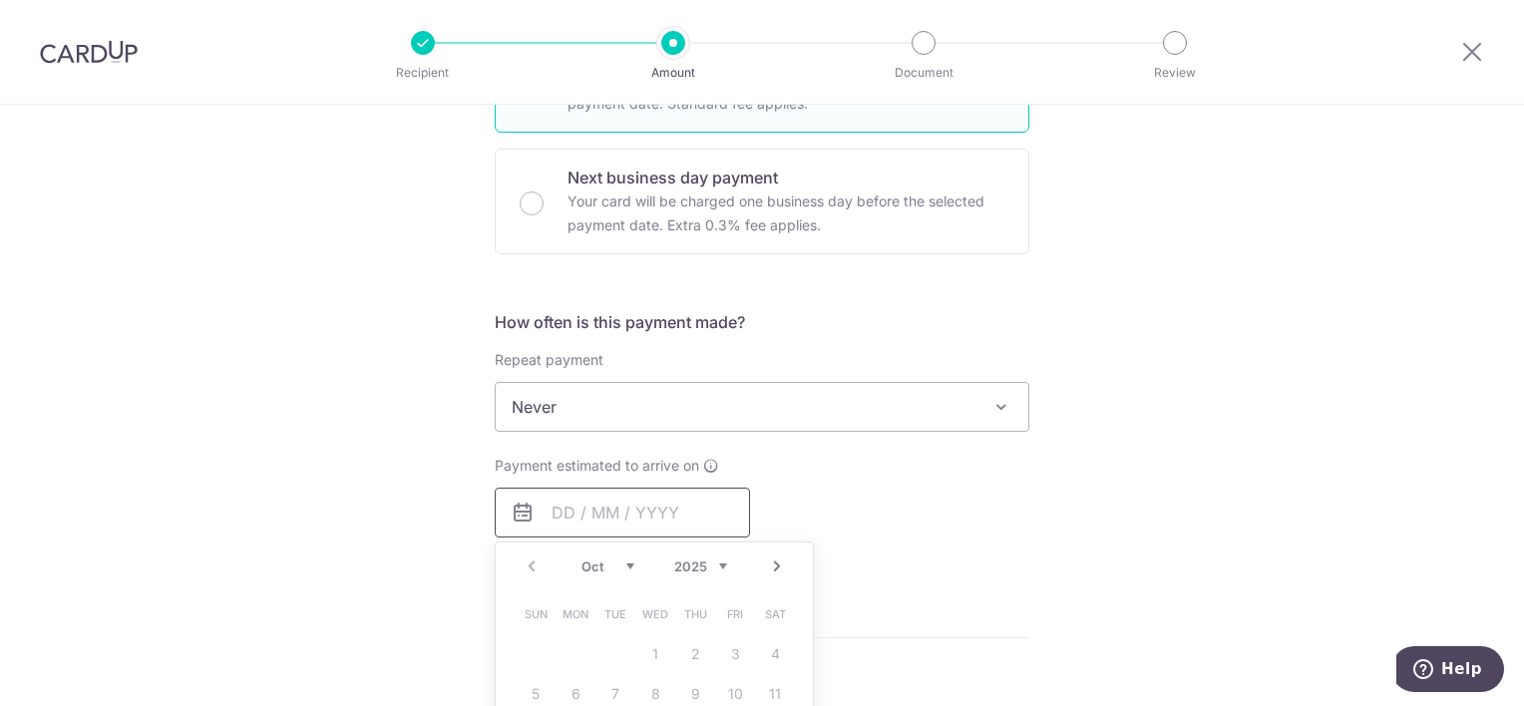
type input "28,273.60"
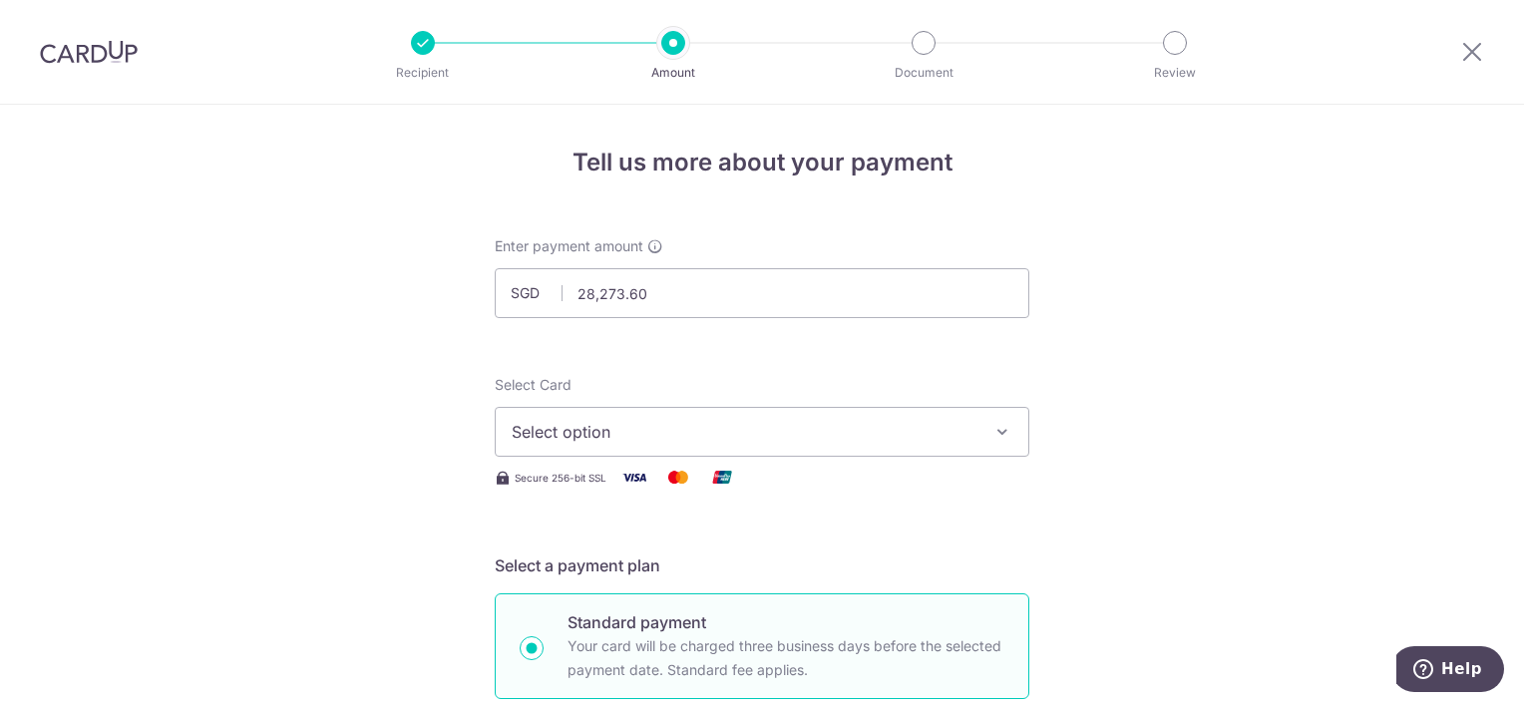
click at [726, 429] on span "Select option" at bounding box center [744, 432] width 465 height 24
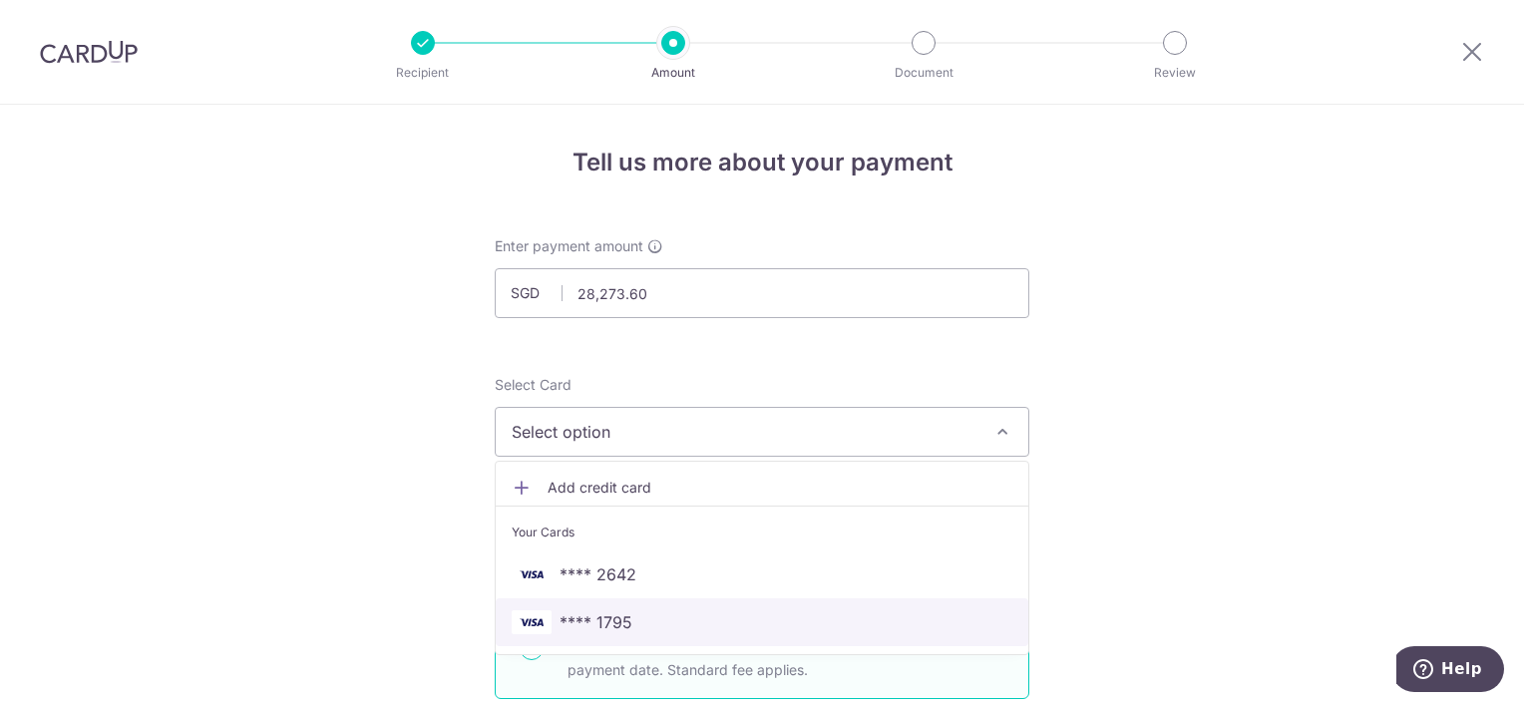
click at [646, 624] on span "**** 1795" at bounding box center [762, 622] width 501 height 24
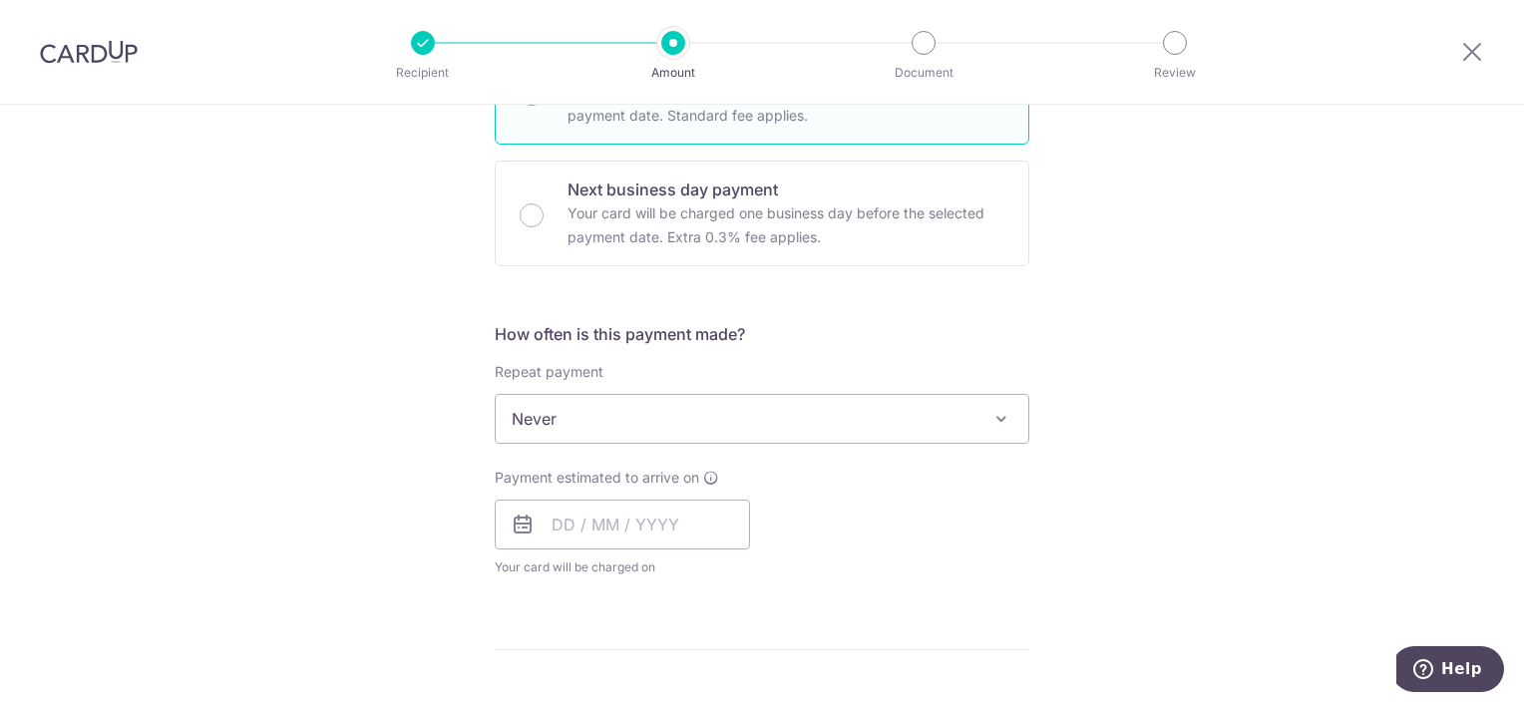
scroll to position [598, 0]
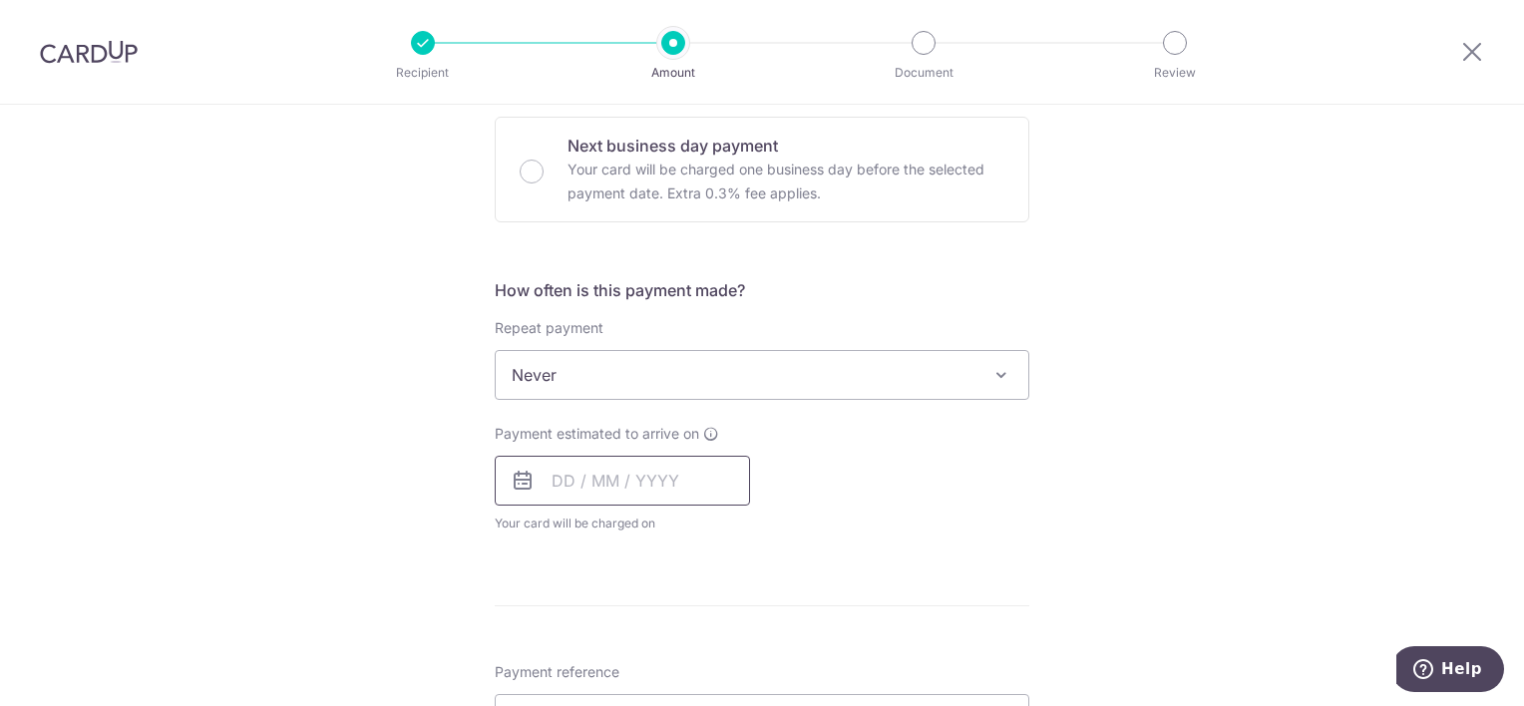
click at [651, 494] on input "text" at bounding box center [622, 481] width 255 height 50
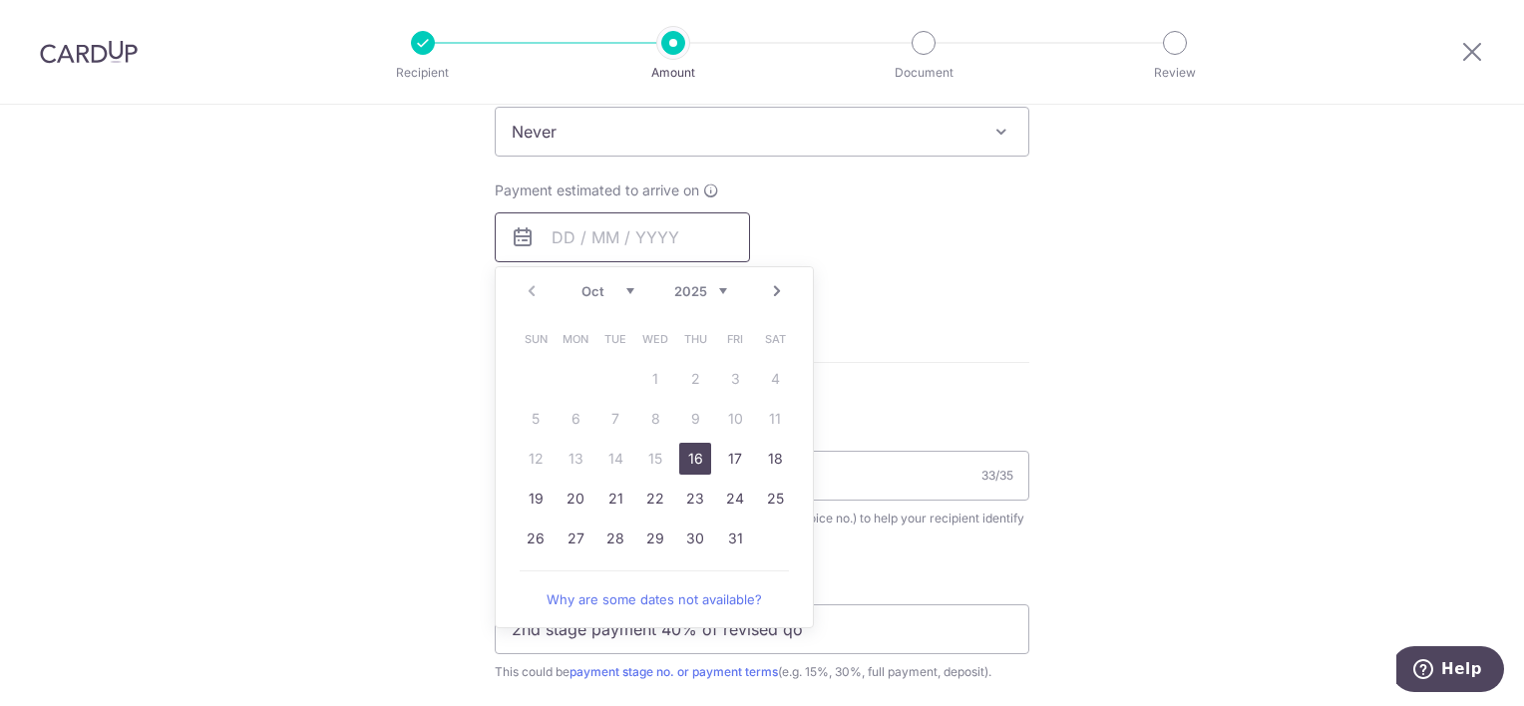
scroll to position [898, 0]
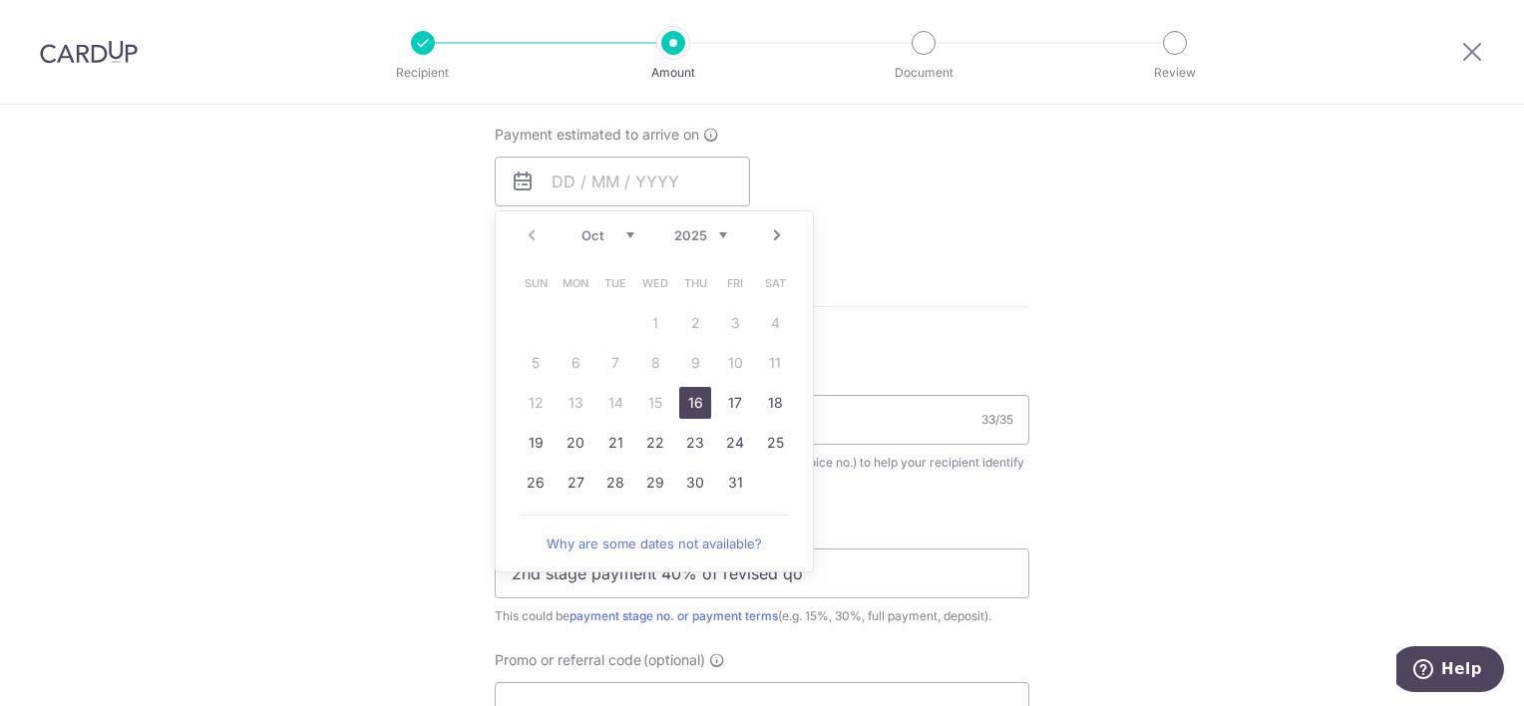
click at [693, 403] on link "16" at bounding box center [695, 403] width 32 height 32
type input "16/10/2025"
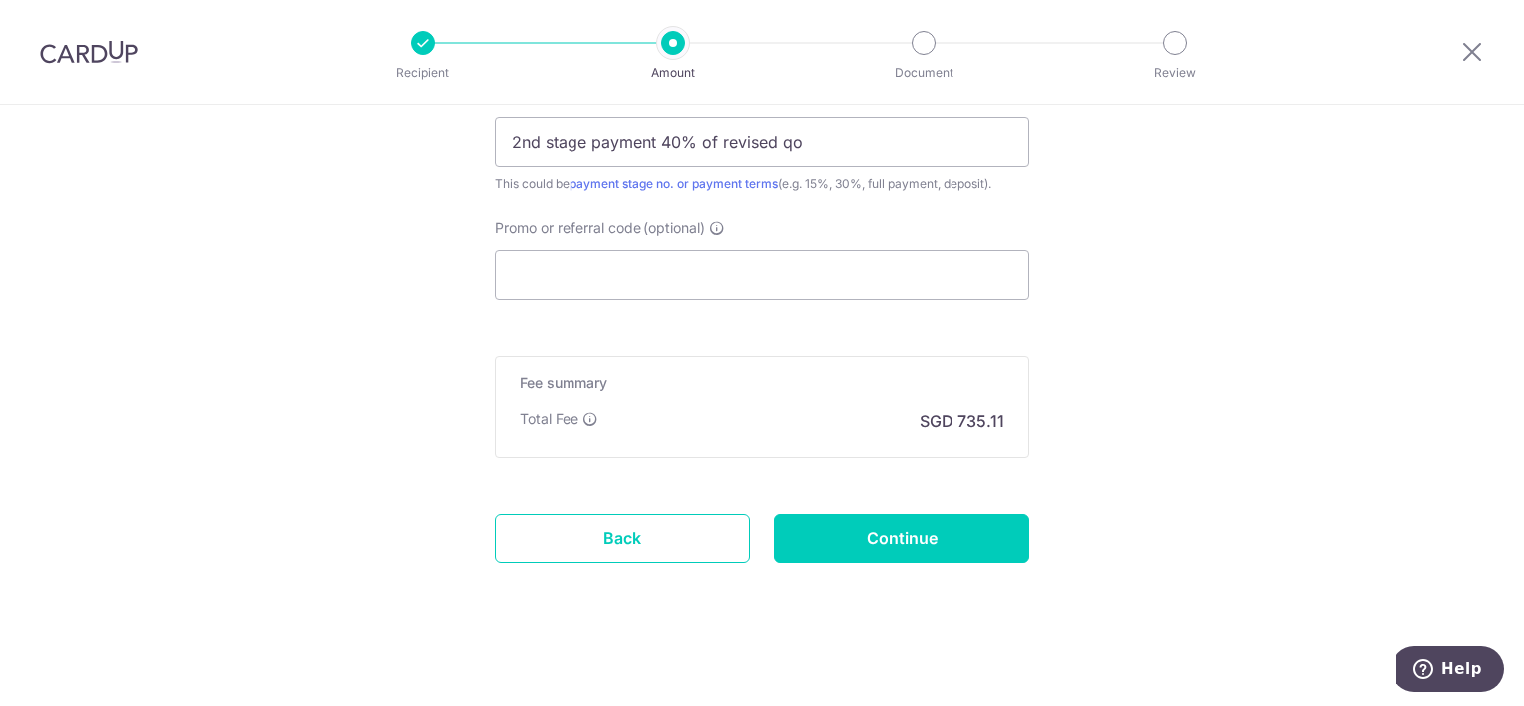
scroll to position [1415, 0]
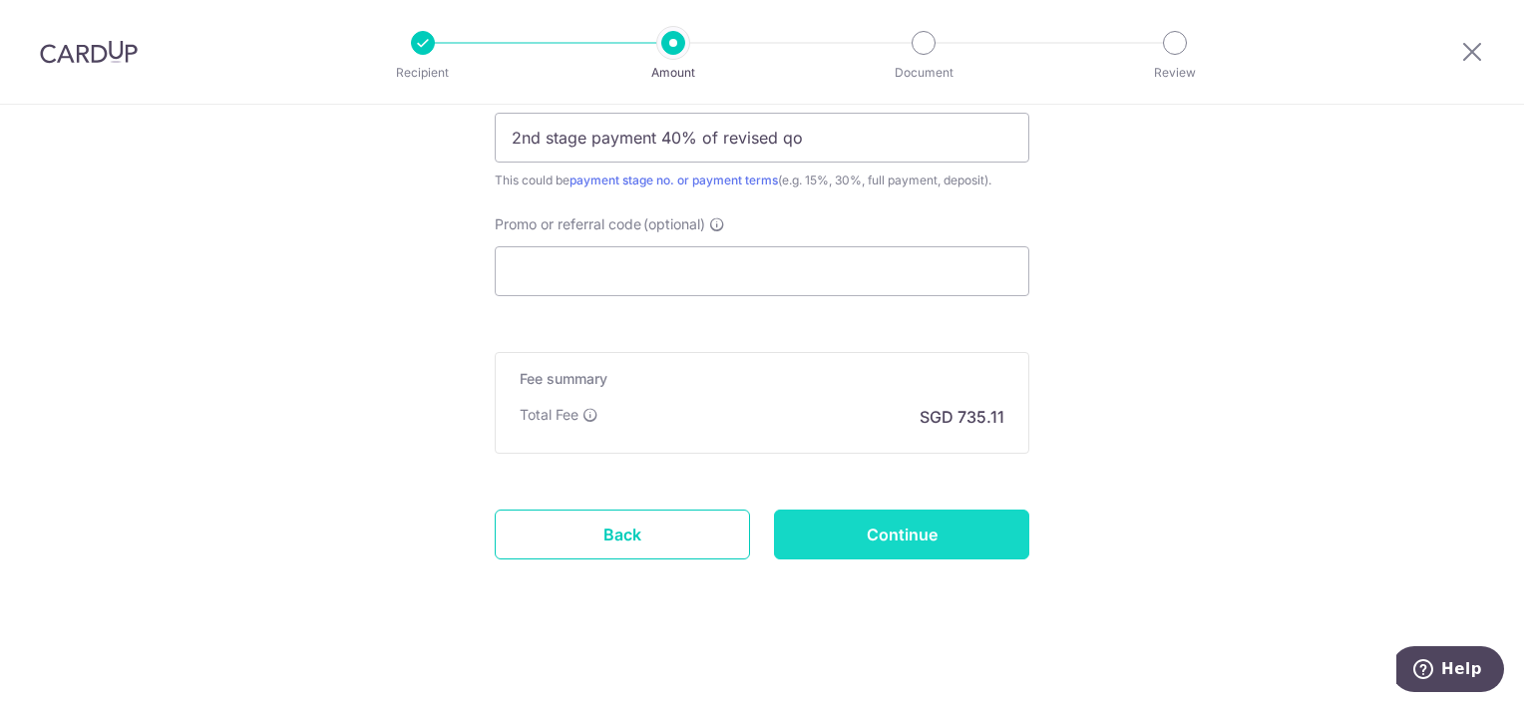
click at [901, 535] on input "Continue" at bounding box center [901, 535] width 255 height 50
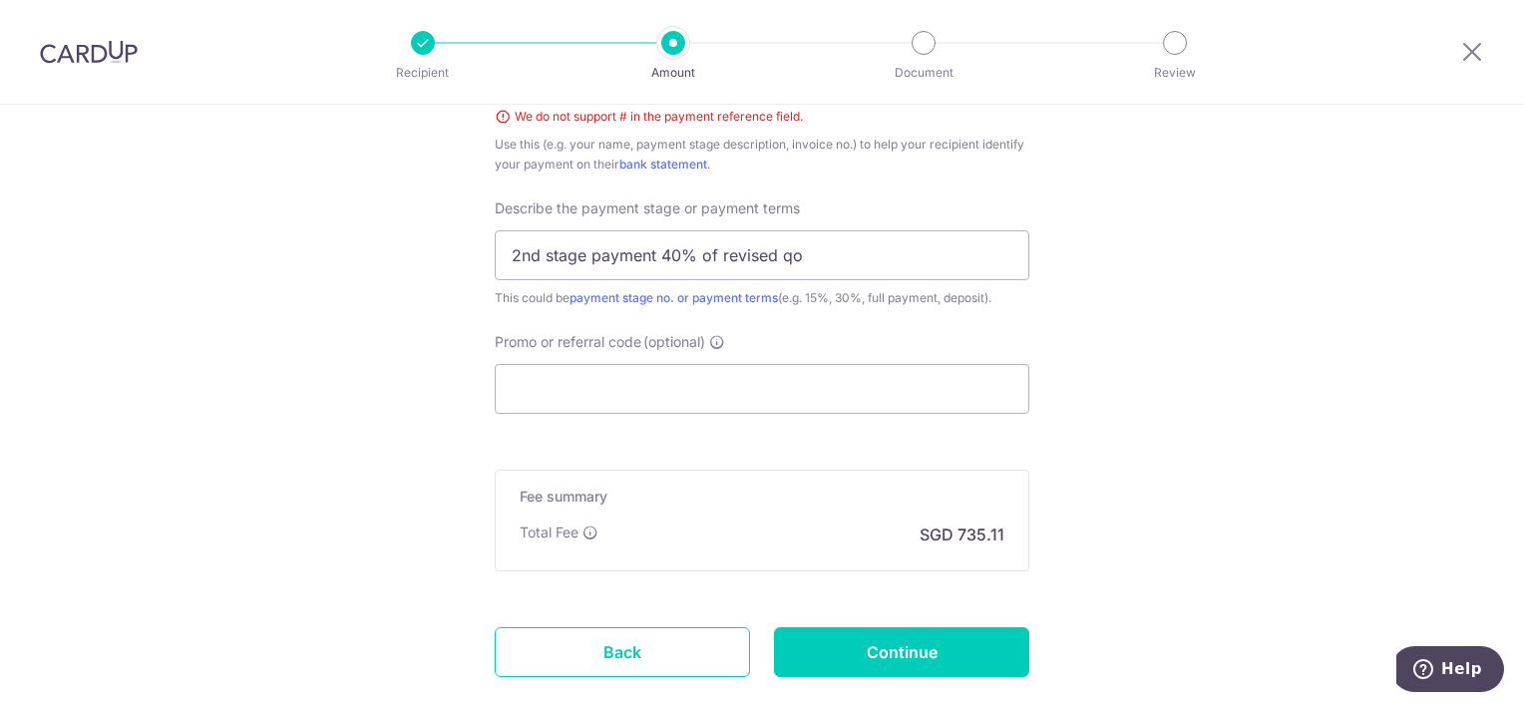
scroll to position [1226, 0]
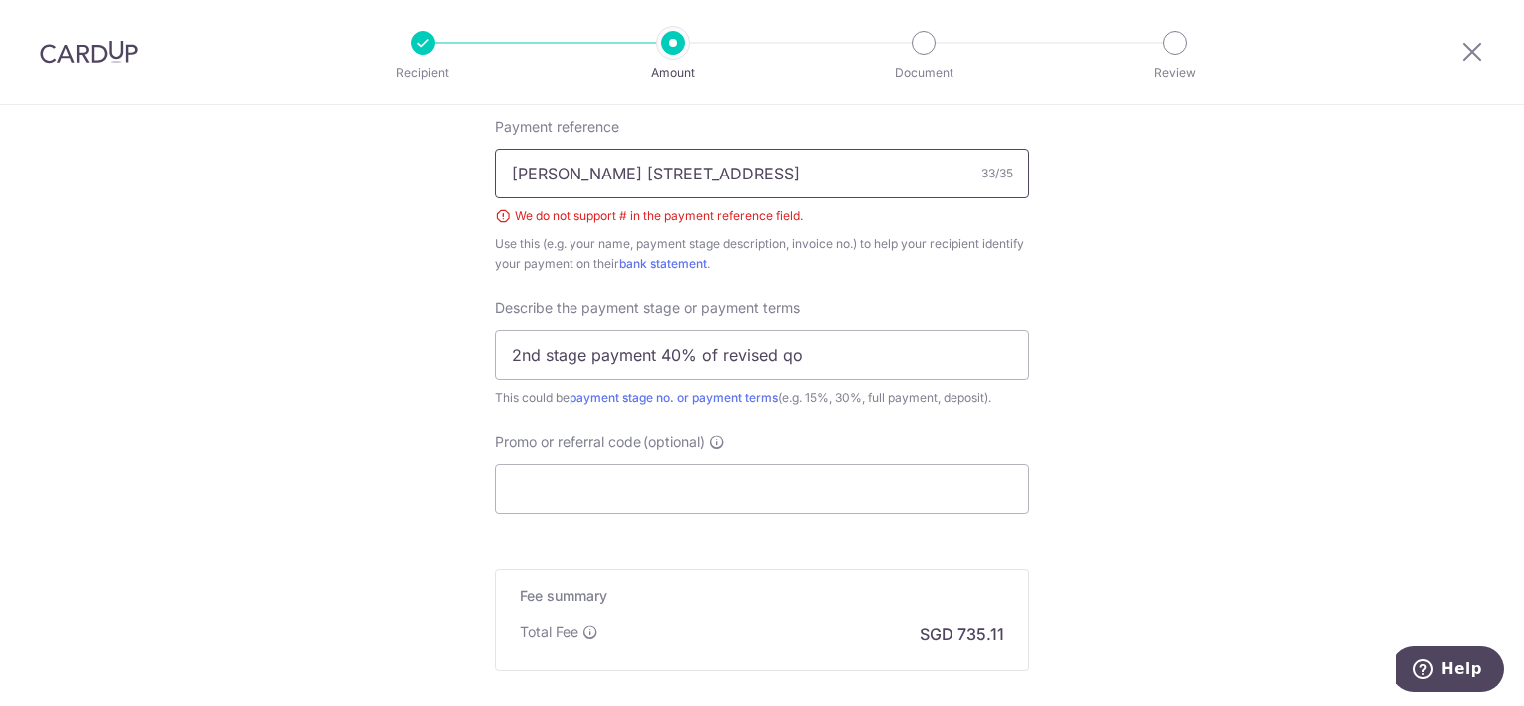
click at [754, 173] on input "Noelle 29 north gaia 0809 reno #2" at bounding box center [762, 174] width 535 height 50
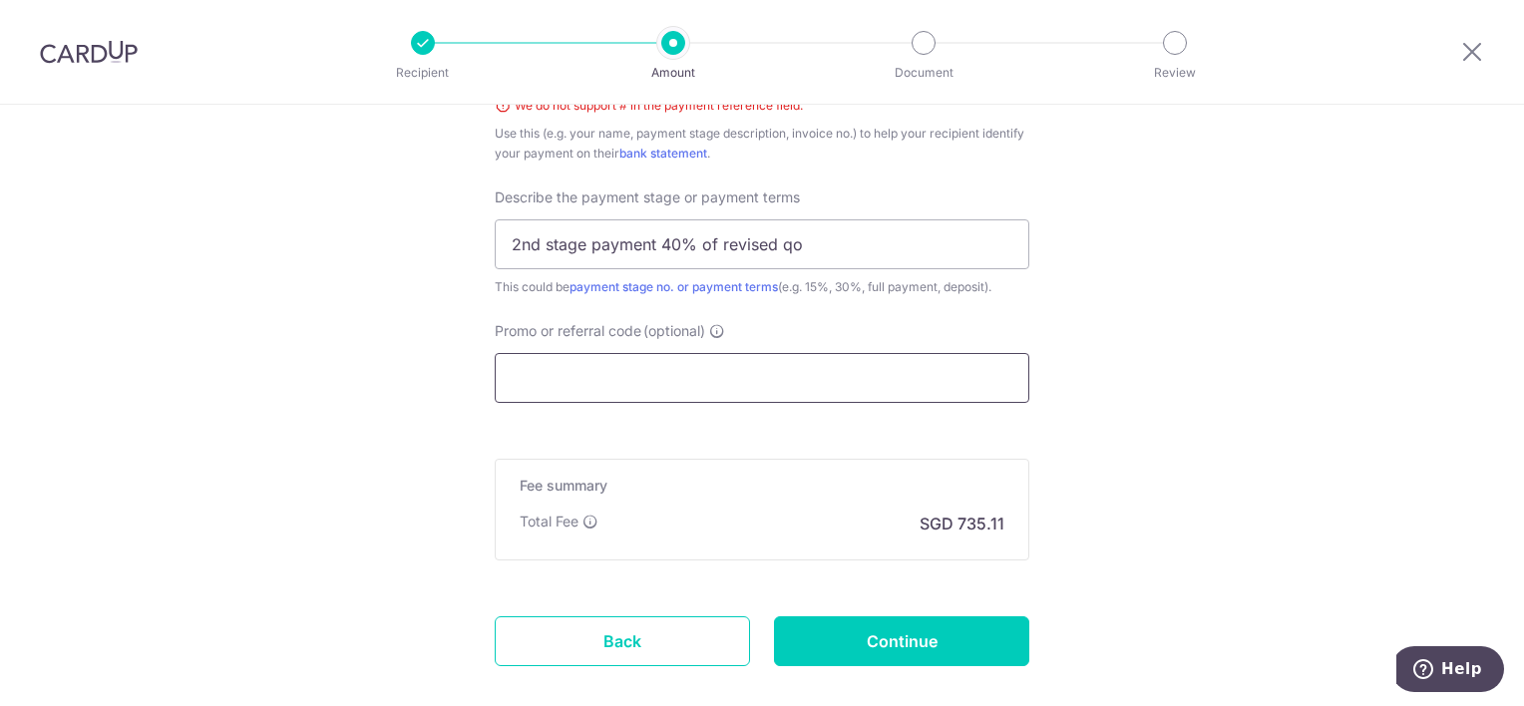
scroll to position [1443, 0]
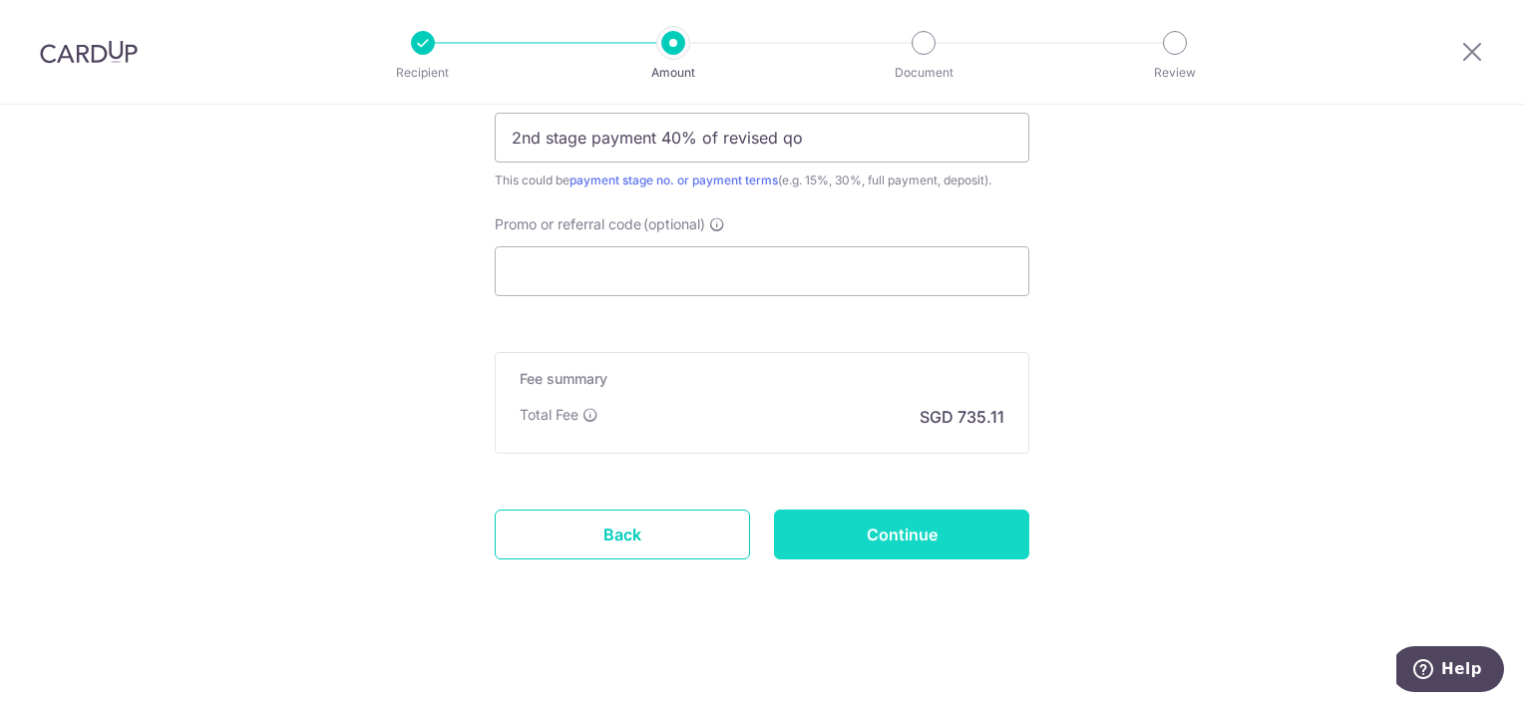
type input "Noelle 29 north gaia 0809 reno 2"
click at [903, 514] on input "Continue" at bounding box center [901, 535] width 255 height 50
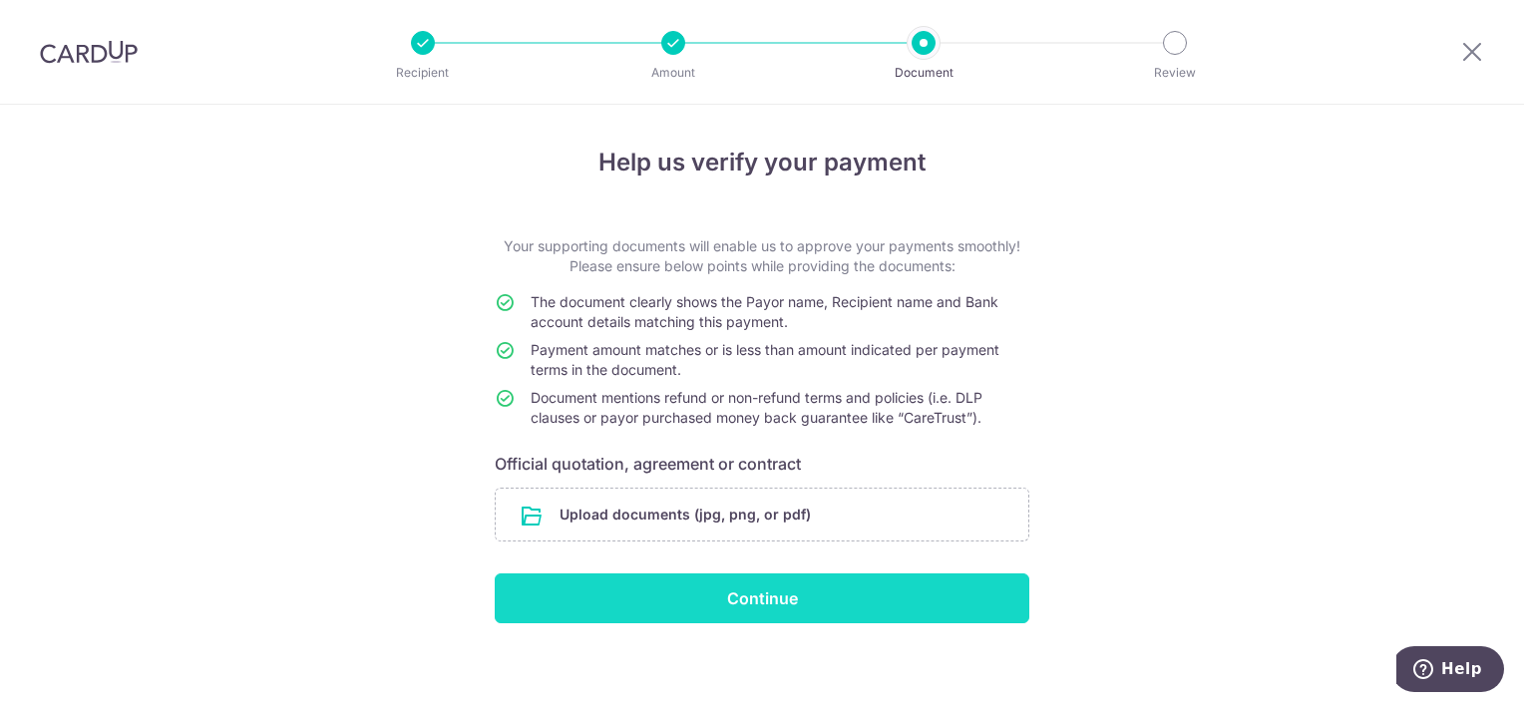
click at [730, 596] on input "Continue" at bounding box center [762, 598] width 535 height 50
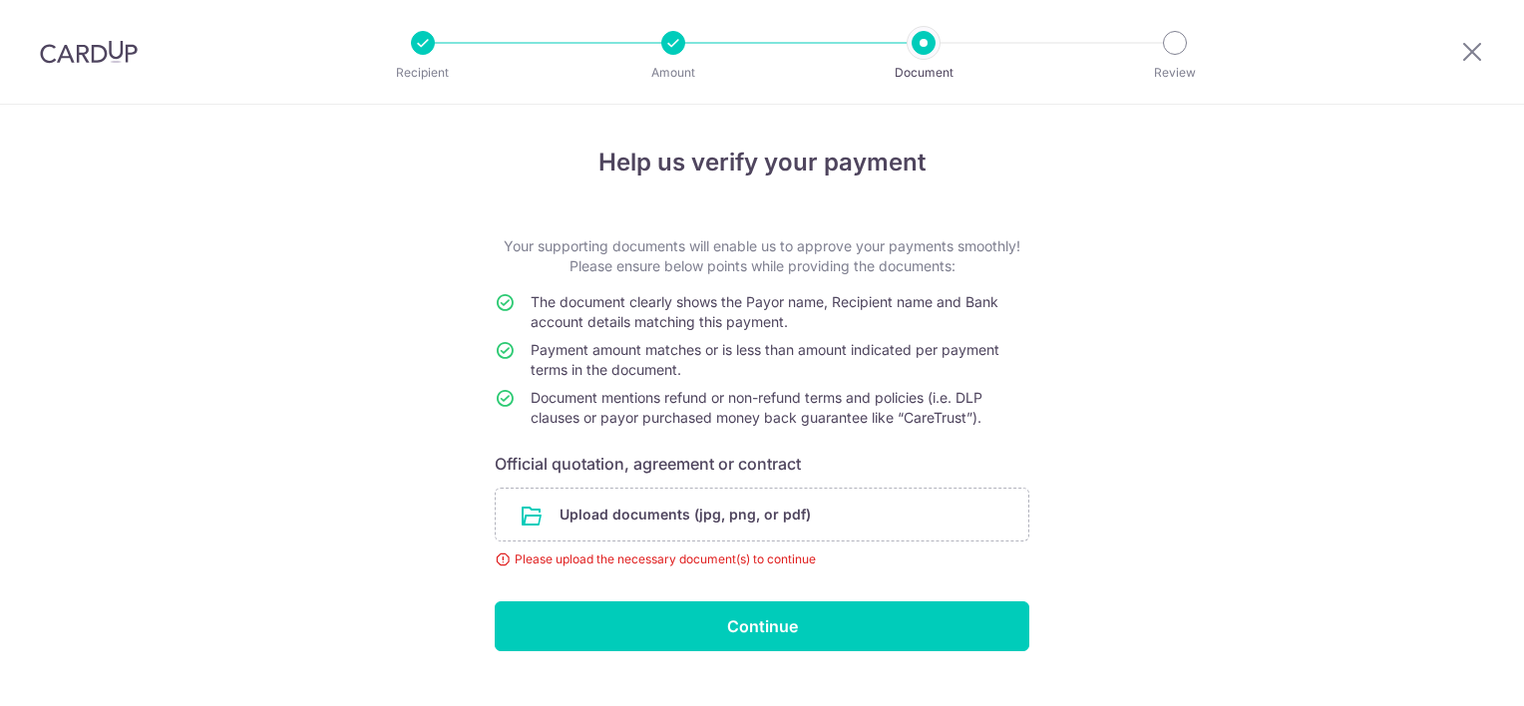
scroll to position [38, 0]
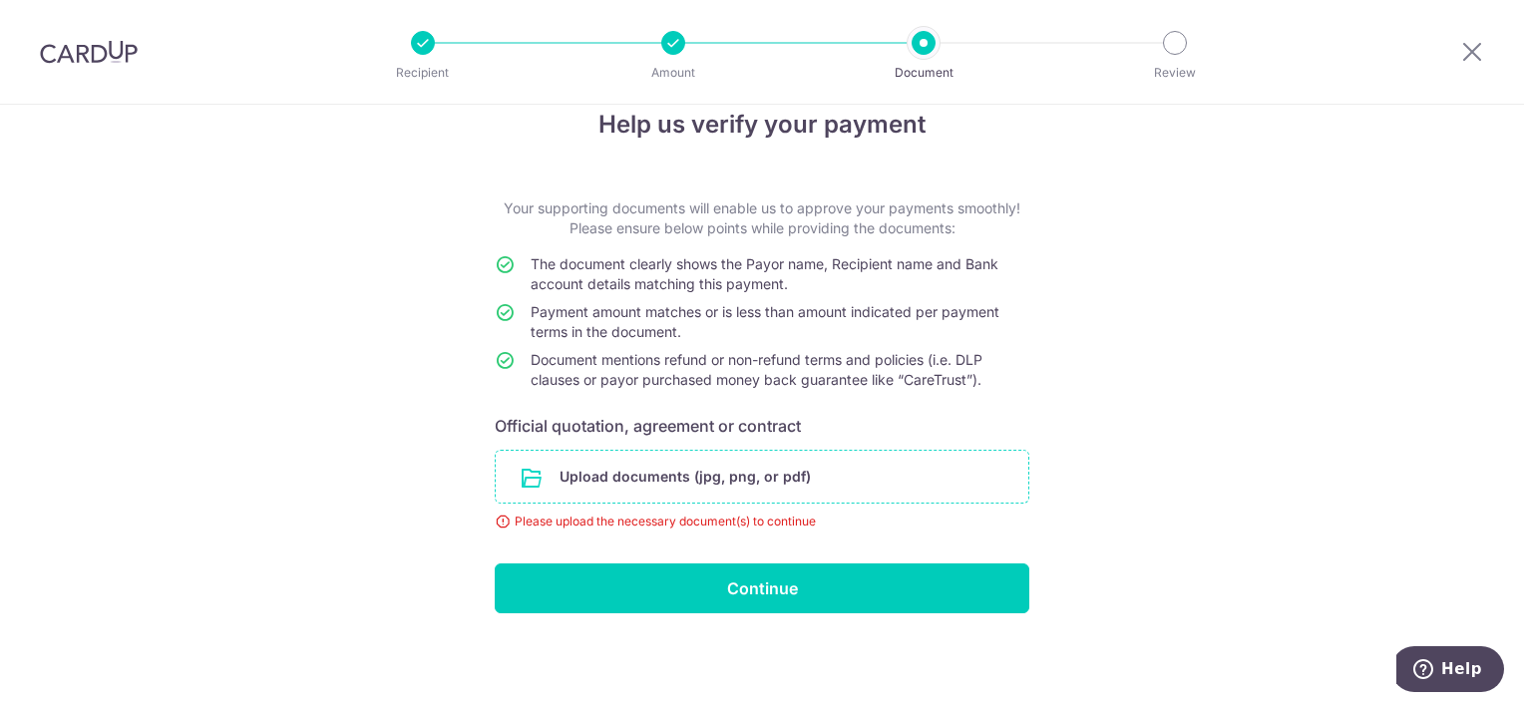
click at [554, 474] on input "file" at bounding box center [762, 477] width 533 height 52
click at [677, 463] on input "file" at bounding box center [762, 477] width 533 height 52
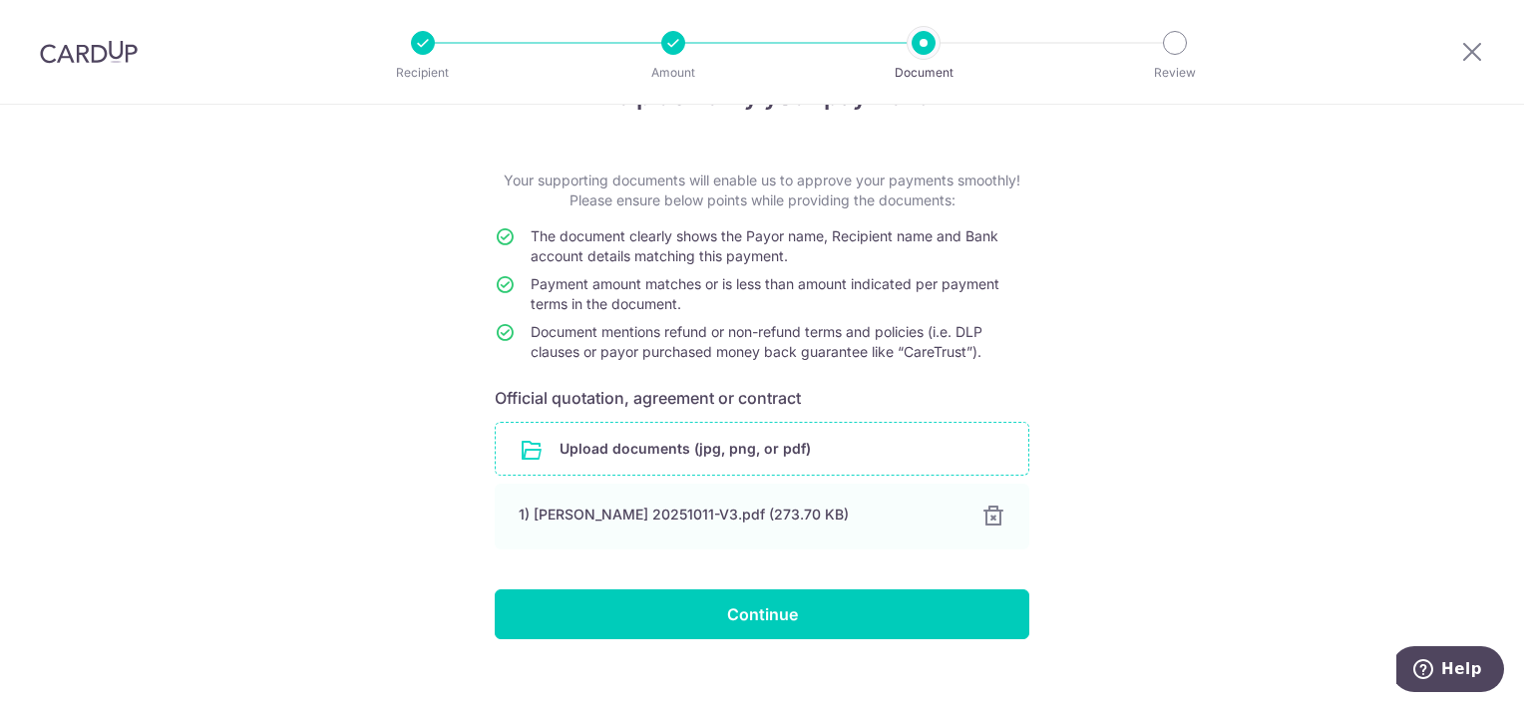
scroll to position [92, 0]
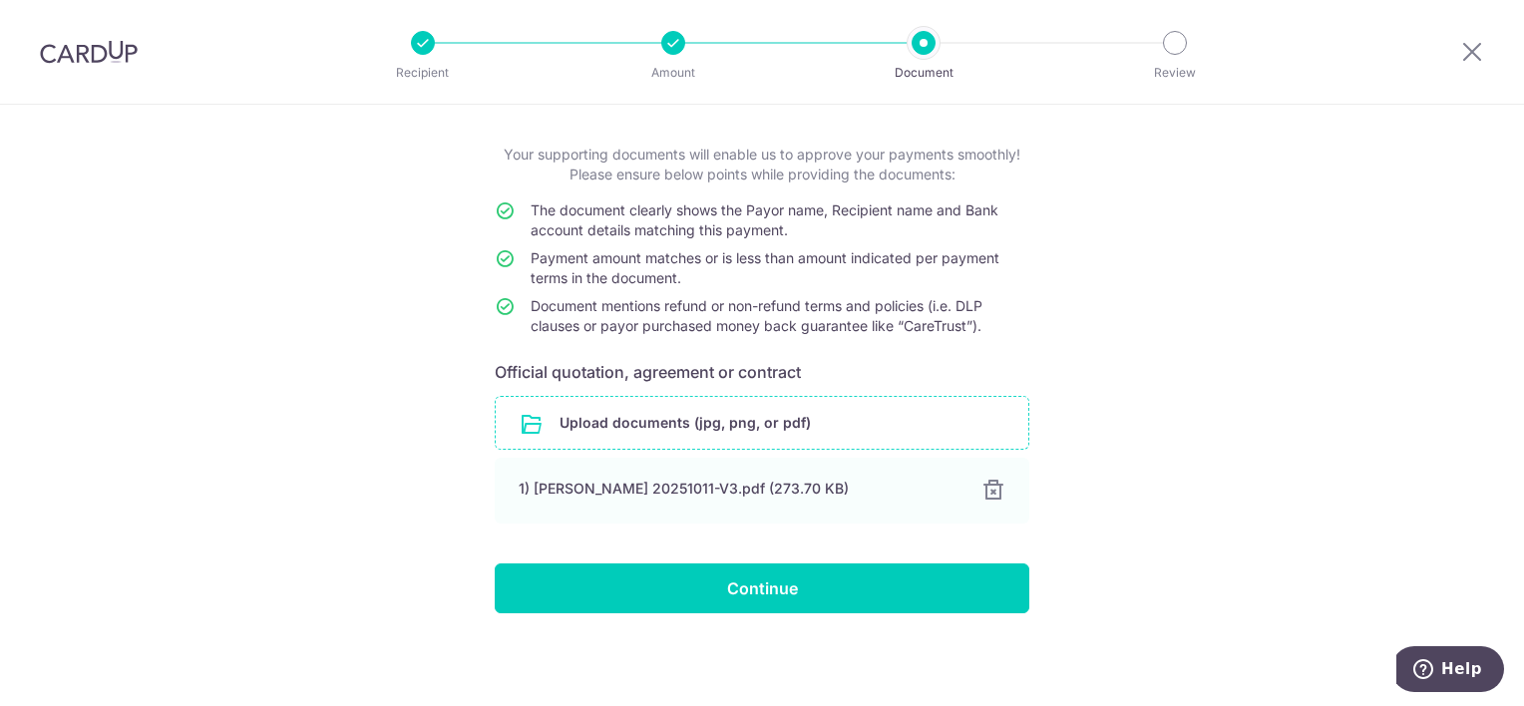
click at [663, 431] on input "file" at bounding box center [762, 423] width 533 height 52
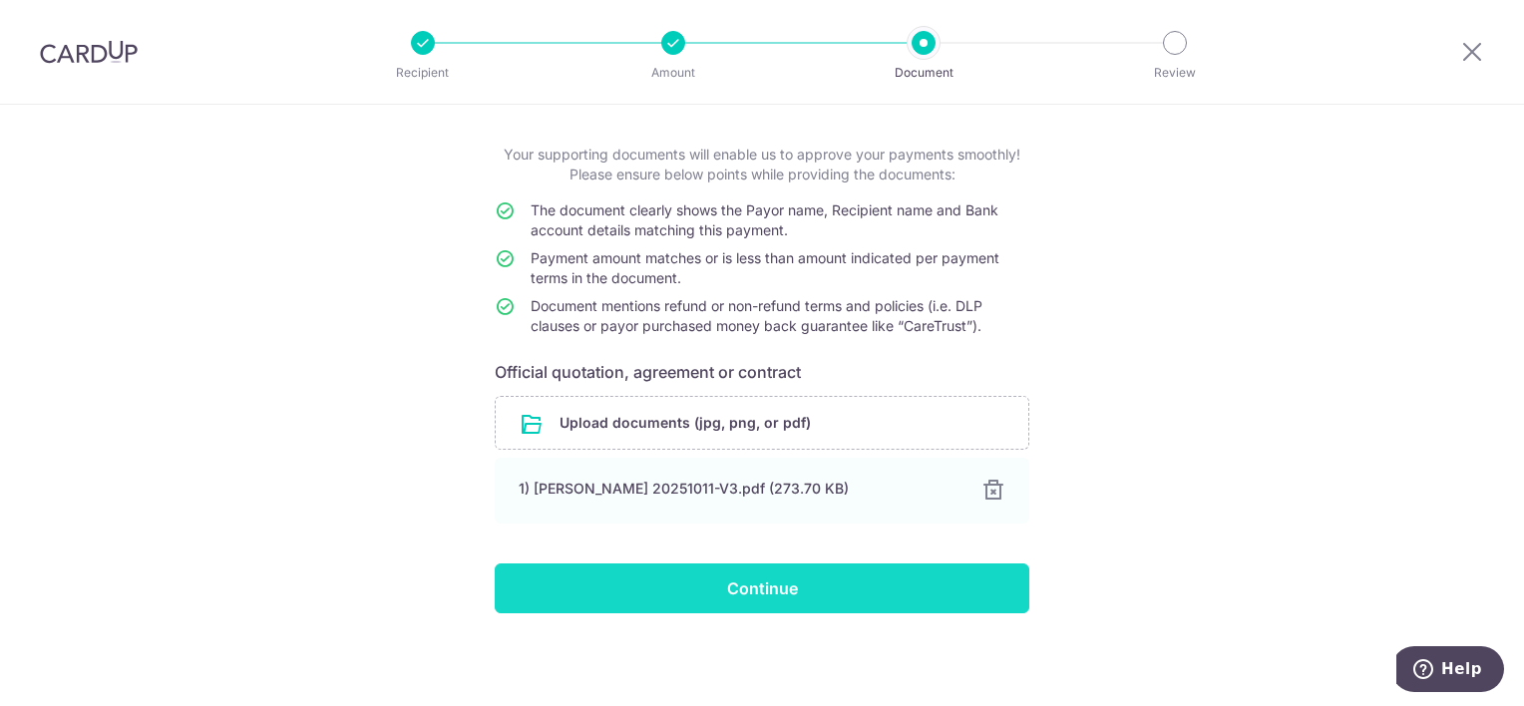
click at [754, 588] on input "Continue" at bounding box center [762, 588] width 535 height 50
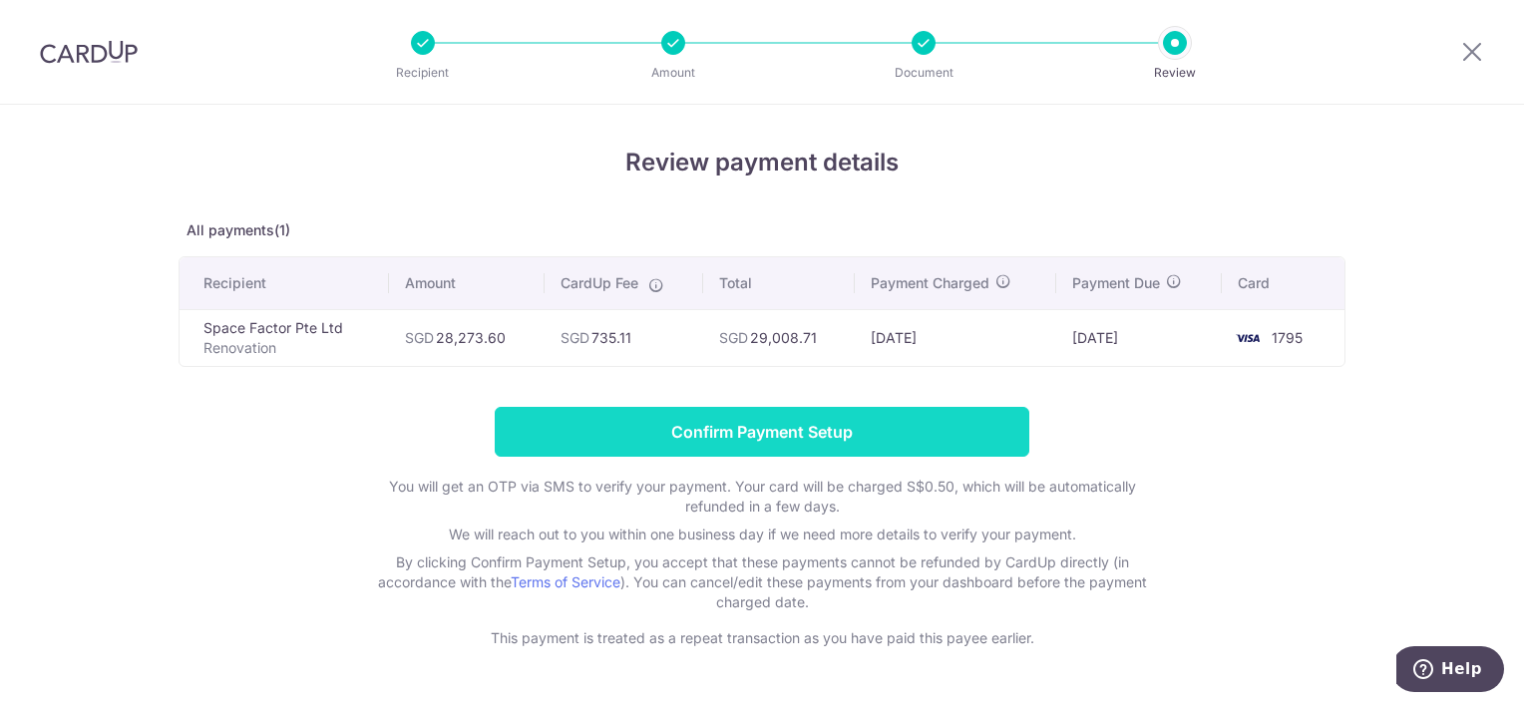
click at [659, 430] on input "Confirm Payment Setup" at bounding box center [762, 432] width 535 height 50
